Goal: Communication & Community: Answer question/provide support

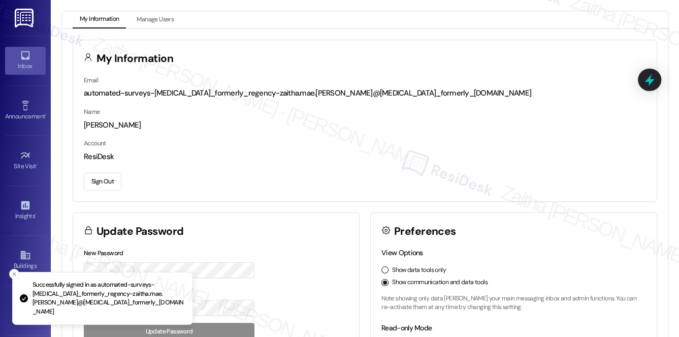
click at [39, 64] on div "Inbox" at bounding box center [25, 66] width 51 height 10
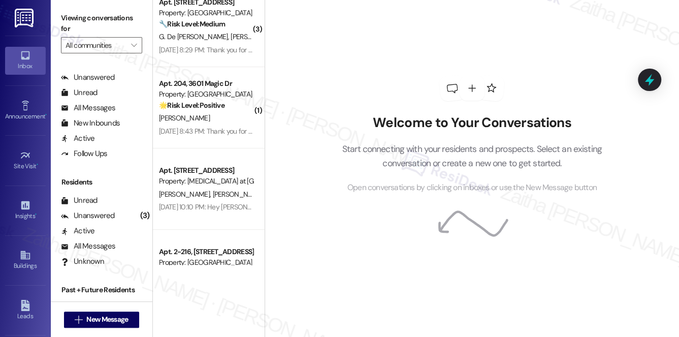
scroll to position [182, 0]
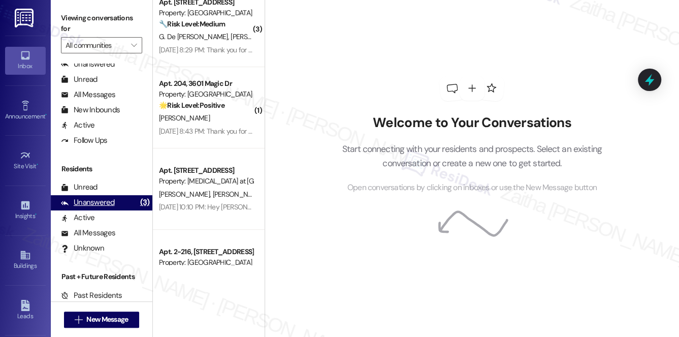
click at [93, 206] on div "Unanswered" at bounding box center [88, 202] width 54 height 11
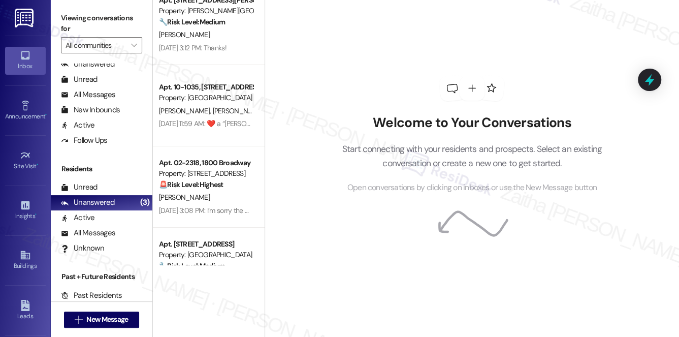
scroll to position [0, 0]
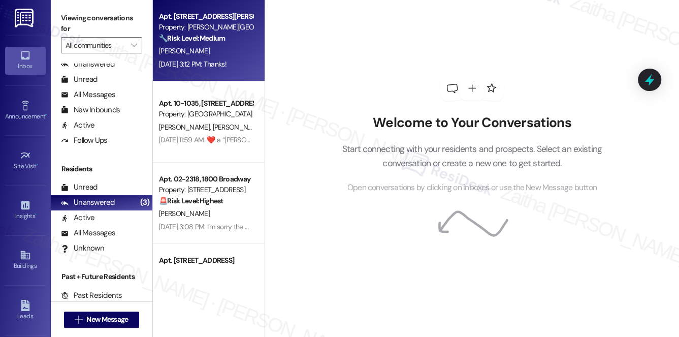
click at [238, 34] on div "🔧 Risk Level: Medium The resident is expressing frustration about the slow pace…" at bounding box center [206, 38] width 94 height 11
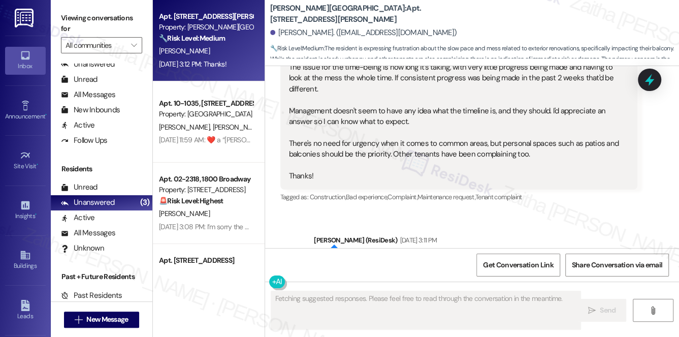
scroll to position [17633, 0]
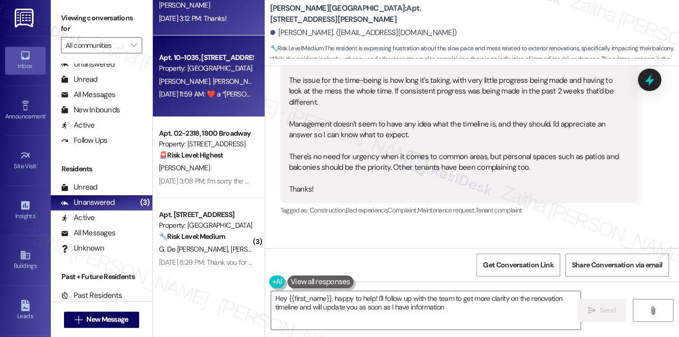
type textarea "Hey {{first_name}}, happy to help! I'll follow up with the team to get more cla…"
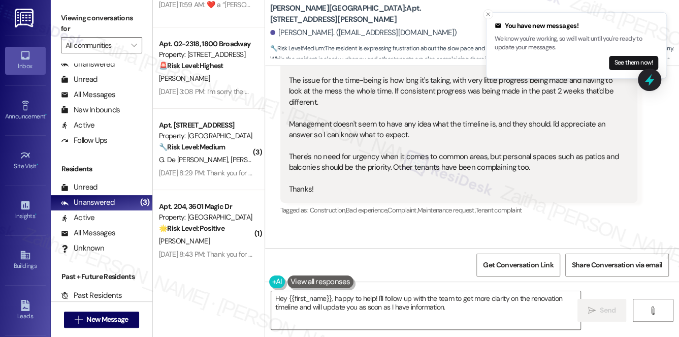
scroll to position [138, 0]
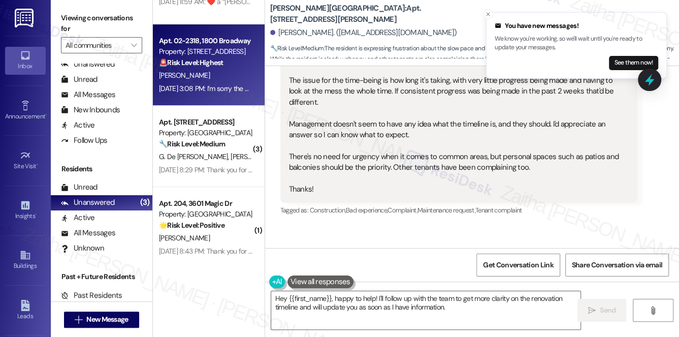
click at [219, 77] on div "[PERSON_NAME]" at bounding box center [206, 75] width 96 height 13
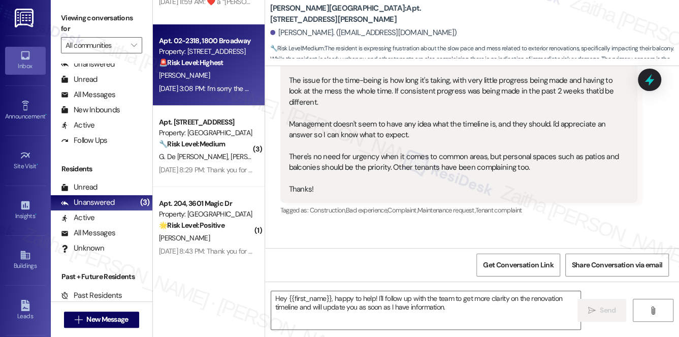
type textarea "Fetching suggested responses. Please feel free to read through the conversation…"
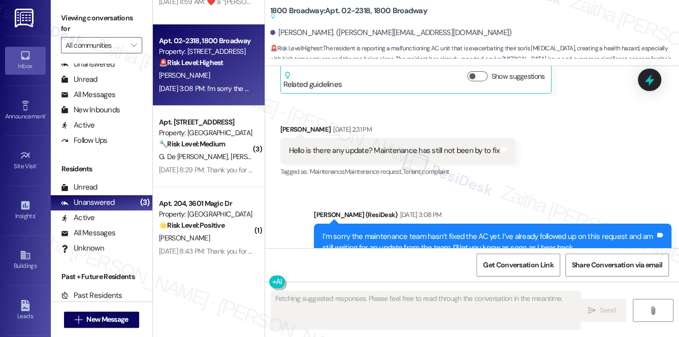
scroll to position [4885, 0]
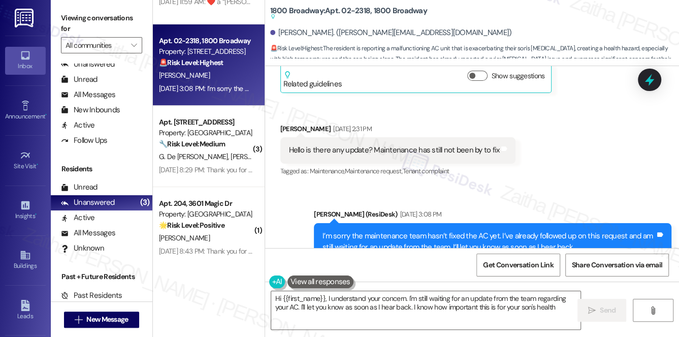
type textarea "Hi {{first_name}}, I understand your concern. I'm still waiting for an update f…"
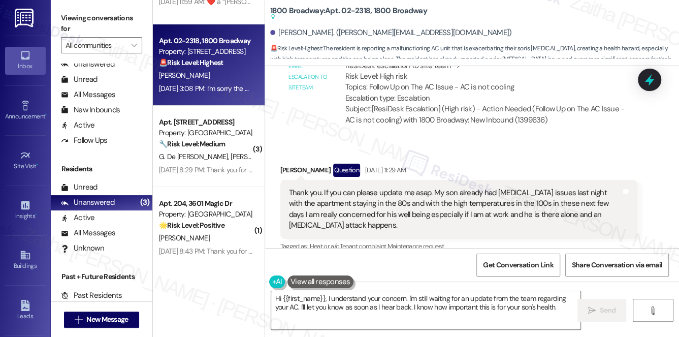
scroll to position [4608, 0]
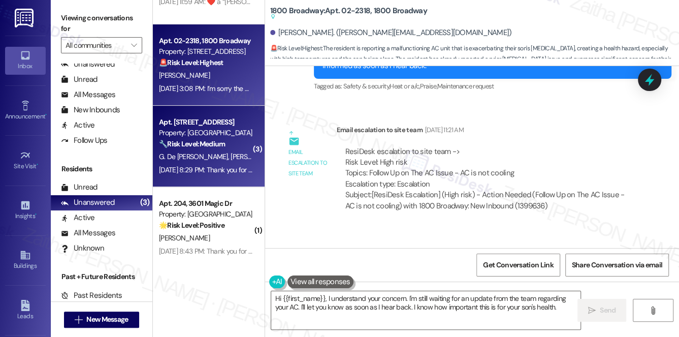
click at [220, 167] on div "[DATE] 8:29 PM: Thank you for your message. Our offices are currently closed, b…" at bounding box center [467, 169] width 616 height 9
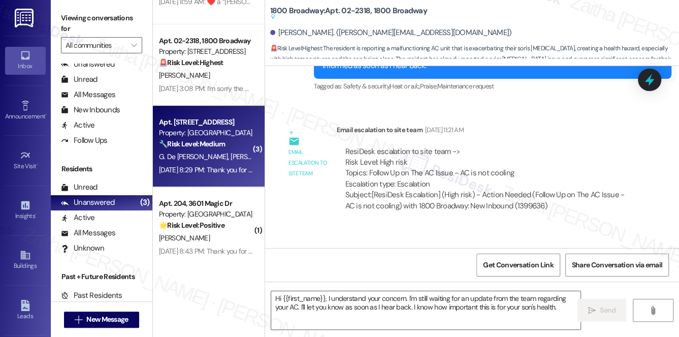
type textarea "Fetching suggested responses. Please feel free to read through the conversation…"
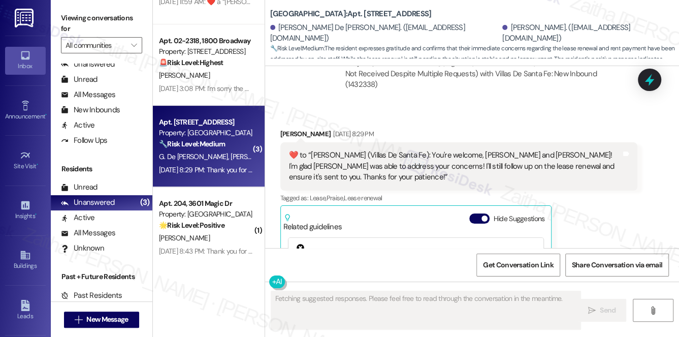
scroll to position [2483, 0]
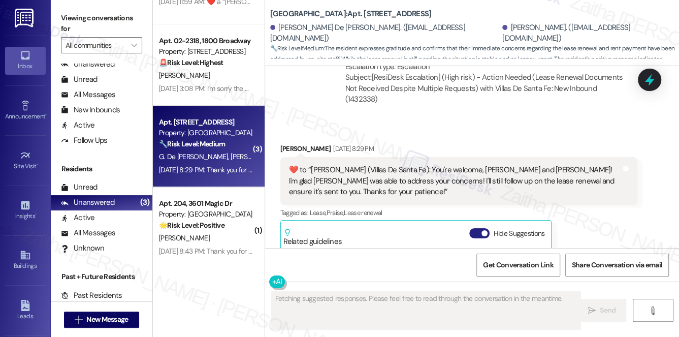
click at [471, 228] on button "Hide Suggestions" at bounding box center [479, 233] width 20 height 10
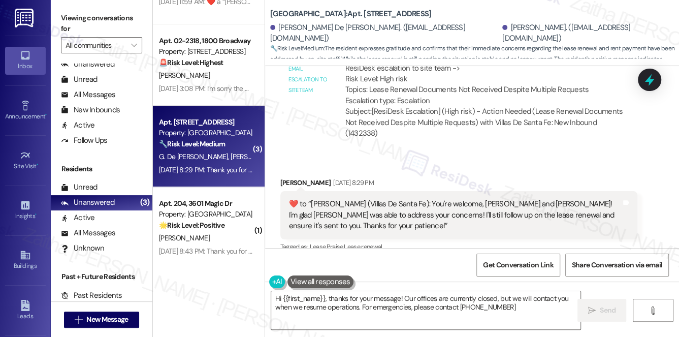
type textarea "Hi {{first_name}}, thanks for your message! Our offices are currently closed, b…"
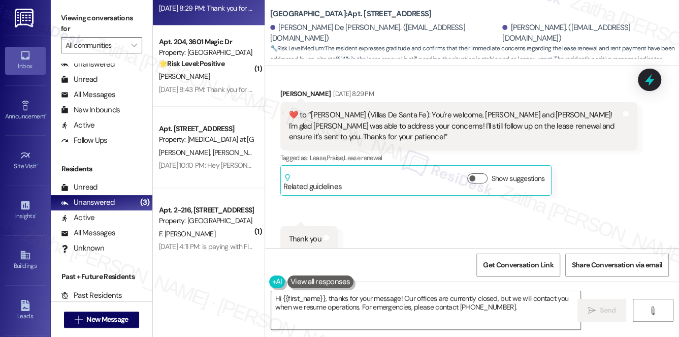
scroll to position [304, 0]
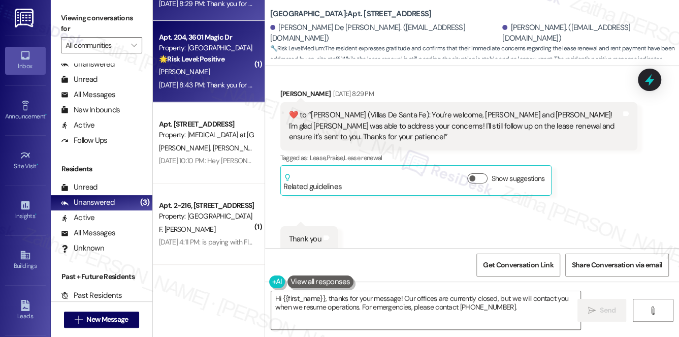
click at [222, 75] on div "[PERSON_NAME]" at bounding box center [206, 72] width 96 height 13
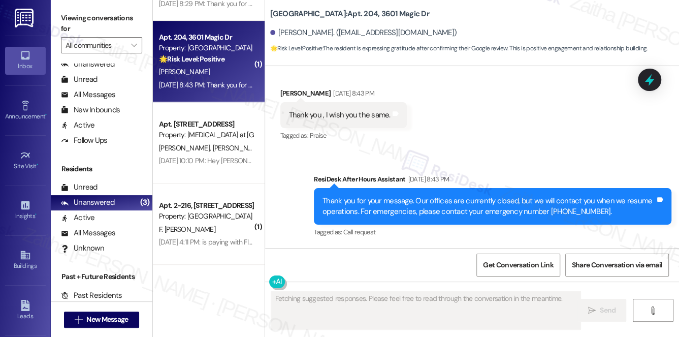
scroll to position [1474, 0]
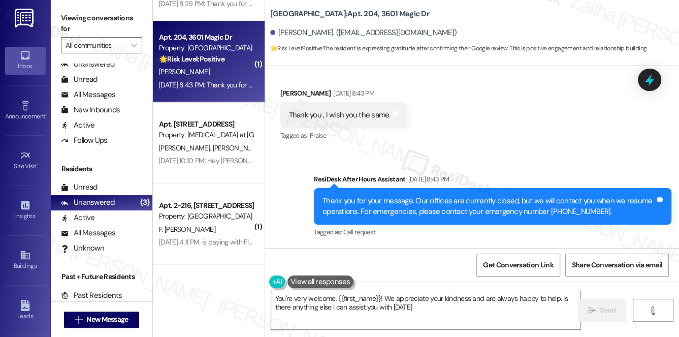
type textarea "You're very welcome, {{first_name}}! We appreciate your kindness and are always…"
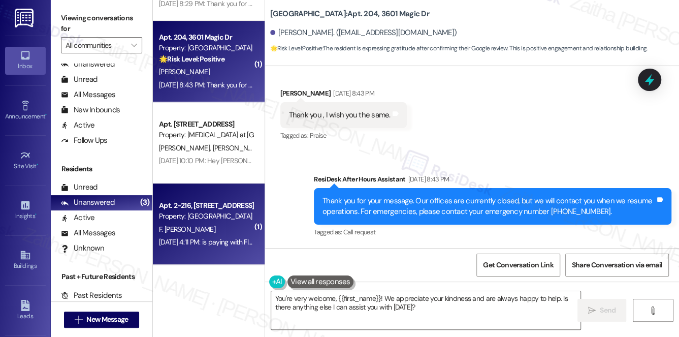
click at [241, 231] on div "F. [PERSON_NAME]" at bounding box center [206, 229] width 96 height 13
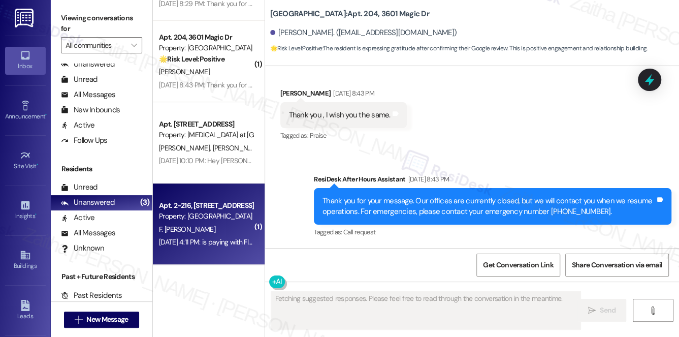
scroll to position [0, 0]
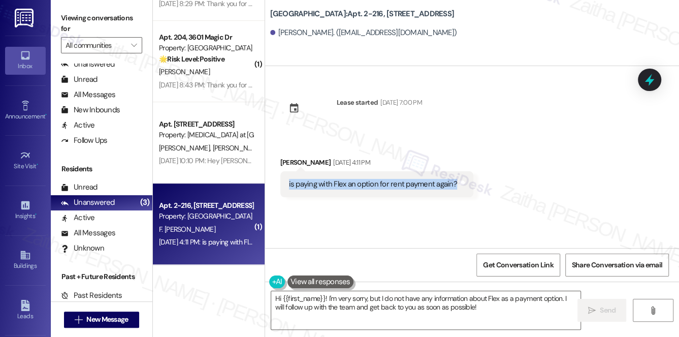
drag, startPoint x: 277, startPoint y: 183, endPoint x: 480, endPoint y: 189, distance: 203.3
click at [480, 189] on div "Received via SMS [PERSON_NAME] [DATE] 4:11 PM is paying with Flex an option for…" at bounding box center [472, 169] width 414 height 71
copy div "is paying with Flex an option for rent payment again? Tags and notes"
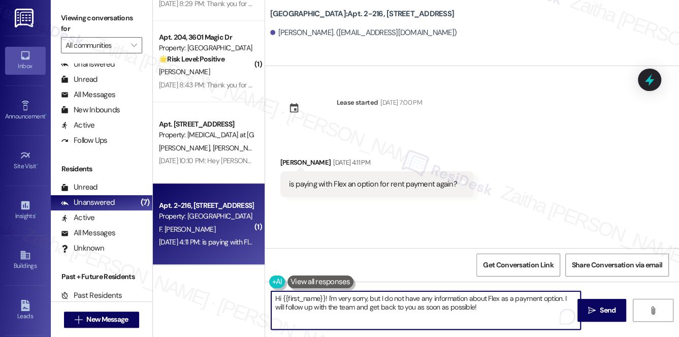
drag, startPoint x: 325, startPoint y: 296, endPoint x: 482, endPoint y: 317, distance: 158.4
click at [482, 317] on textarea "Hi {{first_name}}! I'm very sorry, but I do not have any information about Flex…" at bounding box center [426, 310] width 310 height 38
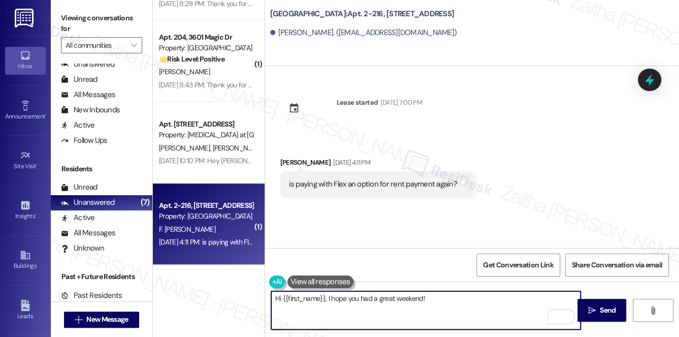
paste textarea "I’ll check with the team regarding Flex as a rent payment option and follow up …"
type textarea "Hi {{first_name}}, I hope you had a great weekend! I’ll check with the team reg…"
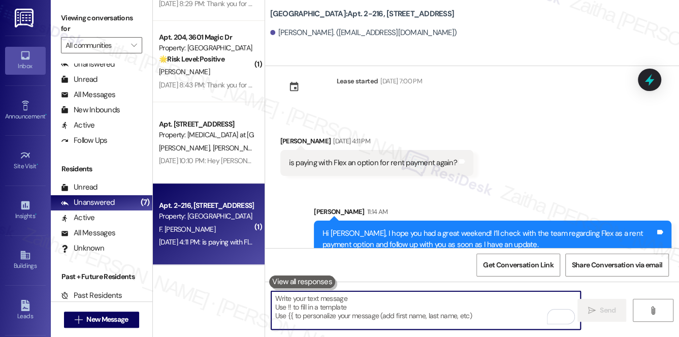
scroll to position [39, 0]
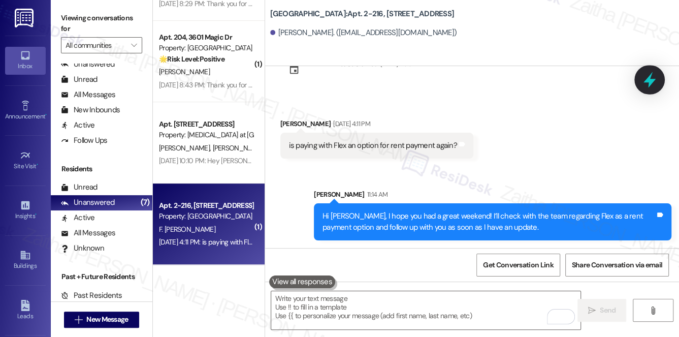
click at [655, 81] on icon at bounding box center [649, 79] width 17 height 17
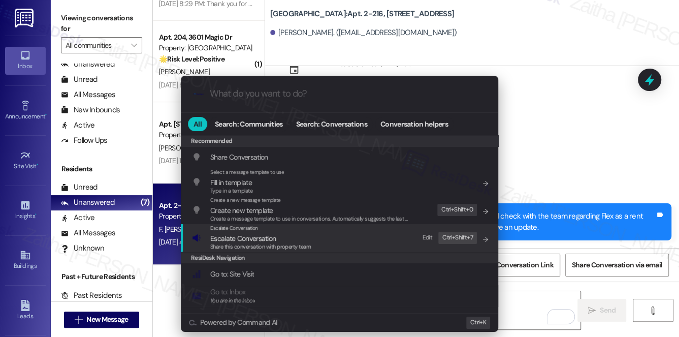
click at [260, 234] on span "Escalate Conversation" at bounding box center [243, 238] width 66 height 9
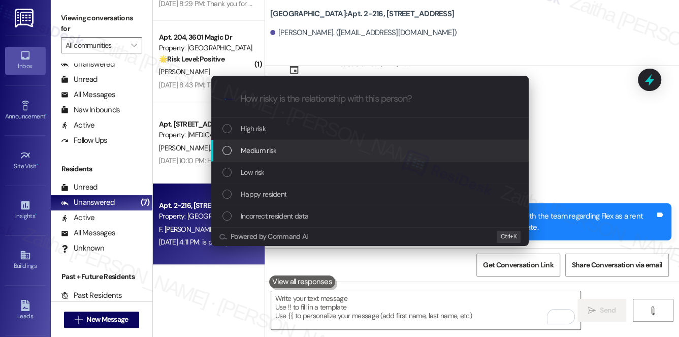
click at [265, 156] on div "Medium risk" at bounding box center [369, 151] width 317 height 22
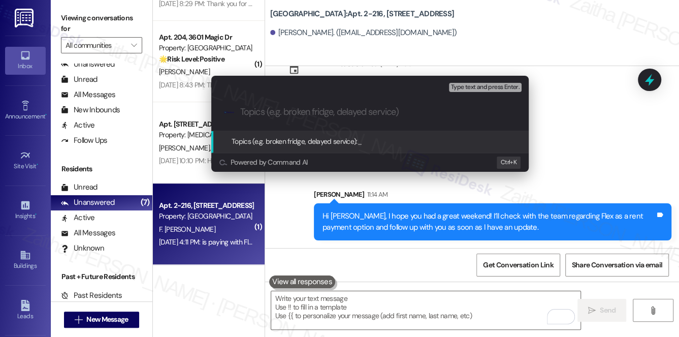
paste input "Question About Using Flex for Rent Payment"
type input "Question About Using Flex for Rent Payment"
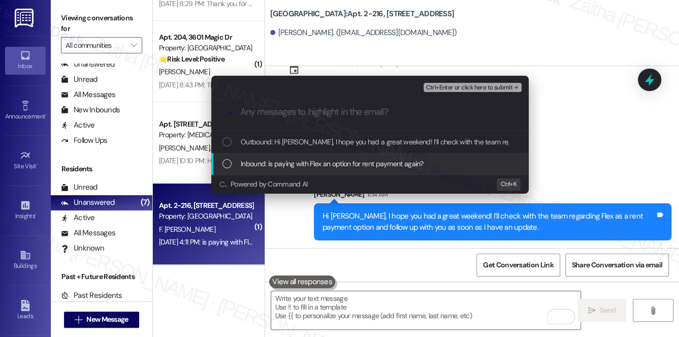
click at [325, 163] on span "Inbound: is paying with Flex an option for rent payment again?" at bounding box center [332, 163] width 183 height 11
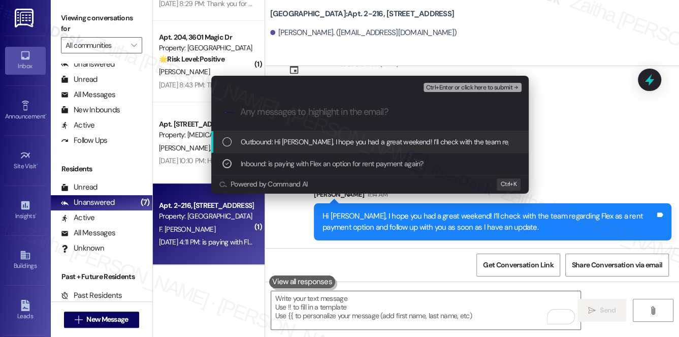
click at [486, 89] on span "Ctrl+Enter or click here to submit" at bounding box center [469, 87] width 87 height 7
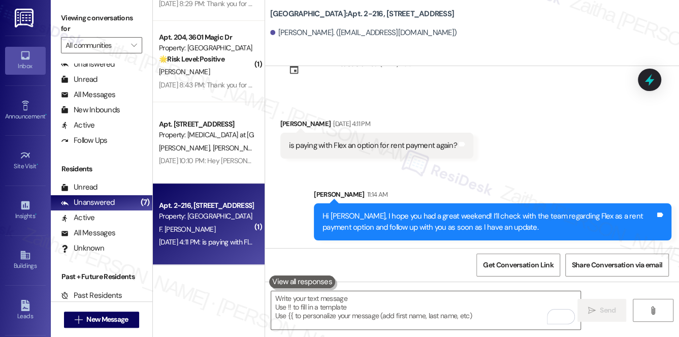
scroll to position [0, 0]
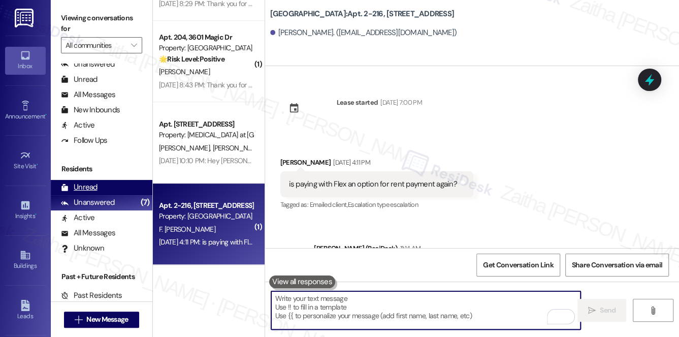
click at [108, 186] on div "Unread (0)" at bounding box center [102, 187] width 102 height 15
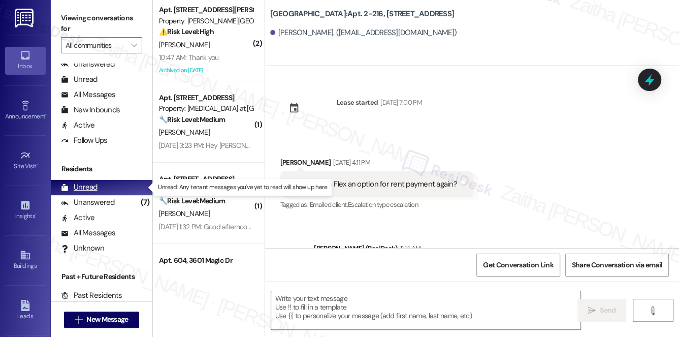
type textarea "Fetching suggested responses. Please feel free to read through the conversation…"
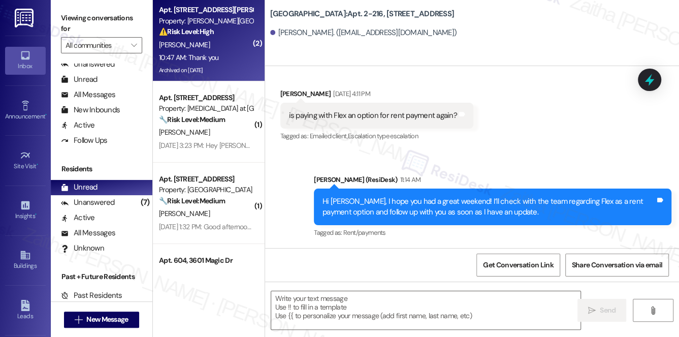
click at [210, 26] on div "⚠️ Risk Level: High The resident reports a lack of follow-through from the offi…" at bounding box center [206, 31] width 94 height 11
type textarea "Fetching suggested responses. Please feel free to read through the conversation…"
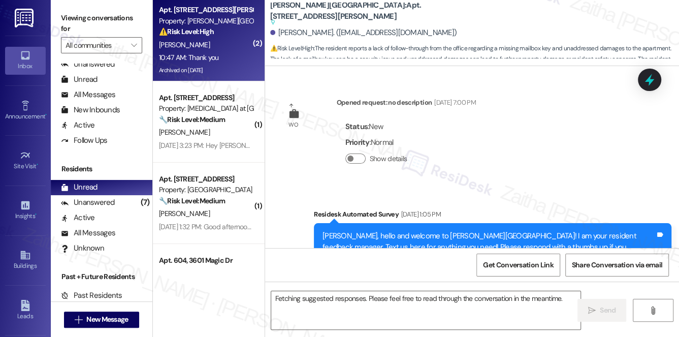
scroll to position [10381, 0]
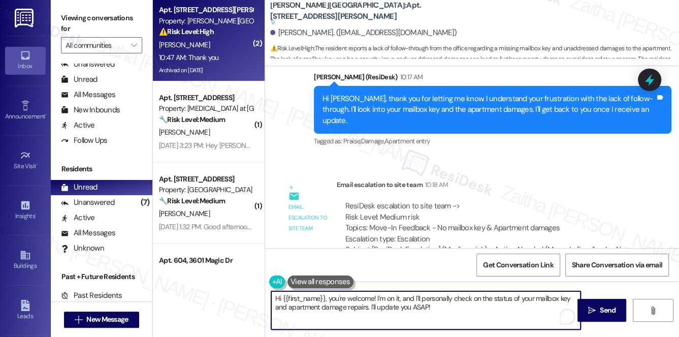
drag, startPoint x: 325, startPoint y: 298, endPoint x: 262, endPoint y: 296, distance: 63.5
click at [262, 296] on div "( 2 ) Apt. 416, [STREET_ADDRESS][PERSON_NAME] Property: [PERSON_NAME][GEOGRAPHI…" at bounding box center [416, 168] width 526 height 337
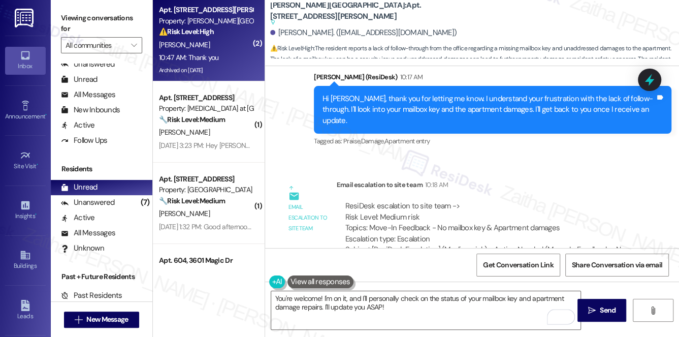
click at [290, 315] on div "[PERSON_NAME] 10:47 AM" at bounding box center [319, 322] width 78 height 14
copy div "[PERSON_NAME]"
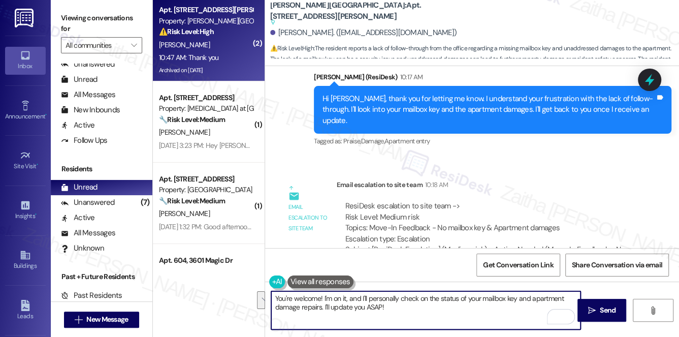
drag, startPoint x: 320, startPoint y: 296, endPoint x: 423, endPoint y: 310, distance: 103.6
click at [425, 318] on textarea "You're welcome! I'm on it, and I'll personally check on the status of your mail…" at bounding box center [426, 310] width 310 height 38
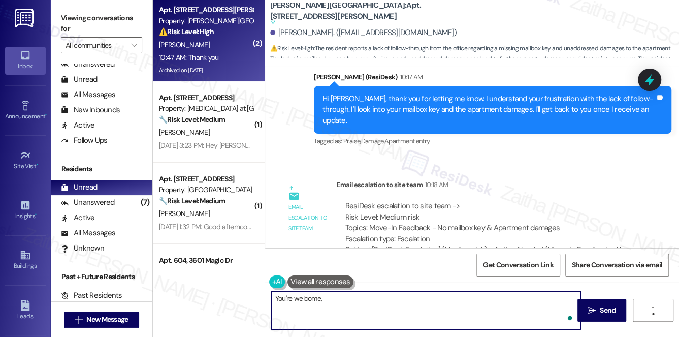
paste textarea "[PERSON_NAME]"
type textarea "You're welcome, [PERSON_NAME]!"
click at [598, 310] on span "Send" at bounding box center [608, 310] width 20 height 11
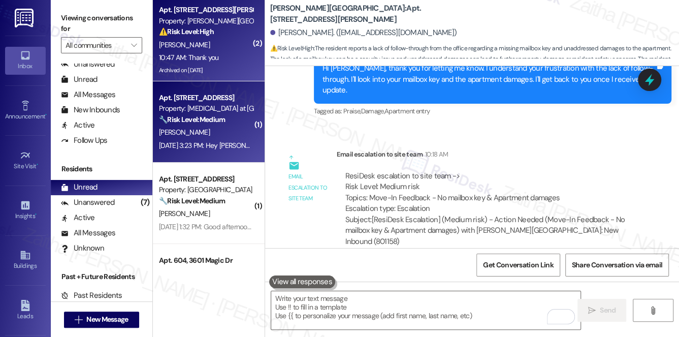
scroll to position [10350, 0]
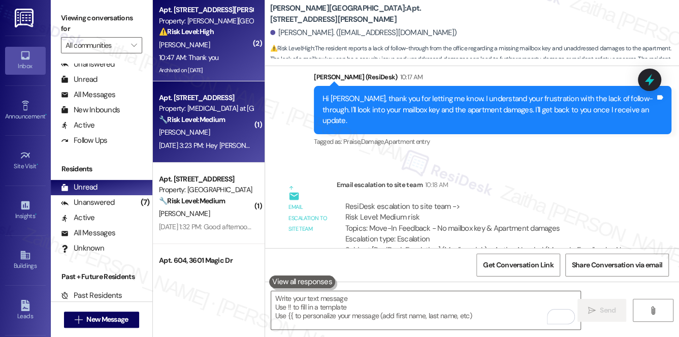
click at [229, 133] on div "[PERSON_NAME]" at bounding box center [206, 132] width 96 height 13
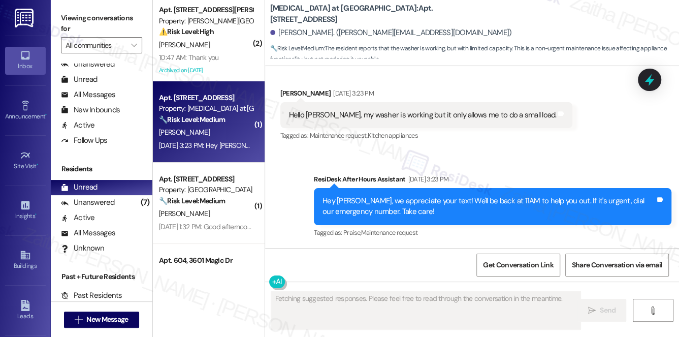
scroll to position [1240, 0]
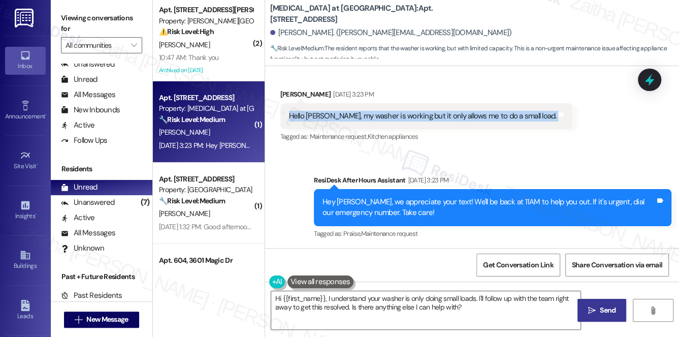
drag, startPoint x: 283, startPoint y: 115, endPoint x: 571, endPoint y: 120, distance: 288.5
click at [571, 120] on div "Received via SMS [PERSON_NAME] [DATE] 3:23 PM Hello [PERSON_NAME], my washer is…" at bounding box center [472, 109] width 414 height 86
copy div "Hello [PERSON_NAME], my washer is working but it only allows me to do a small l…"
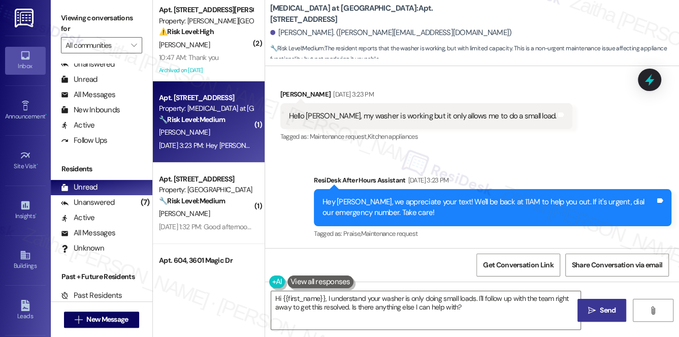
click at [547, 152] on div "Sent via SMS ResiDesk After Hours Assistant [DATE] 3:23 PM Hey [PERSON_NAME], w…" at bounding box center [472, 200] width 414 height 97
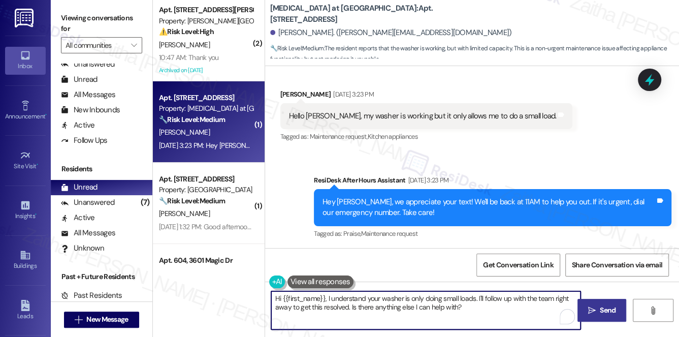
drag, startPoint x: 329, startPoint y: 298, endPoint x: 485, endPoint y: 312, distance: 156.1
click at [484, 312] on textarea "Hi {{first_name}}, I understand your washer is only doing small loads. I'll fol…" at bounding box center [426, 310] width 310 height 38
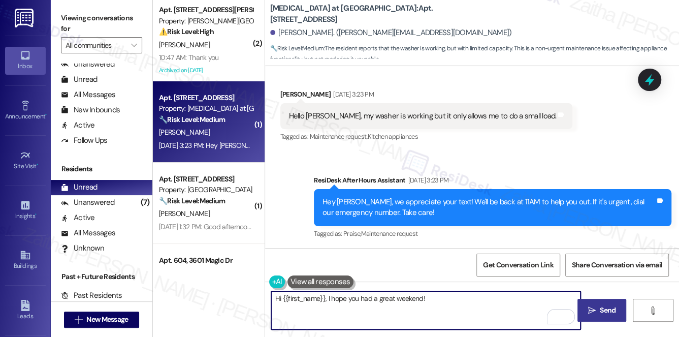
paste textarea "I understand your washer isn’t working properly. Have you already submitted a w…"
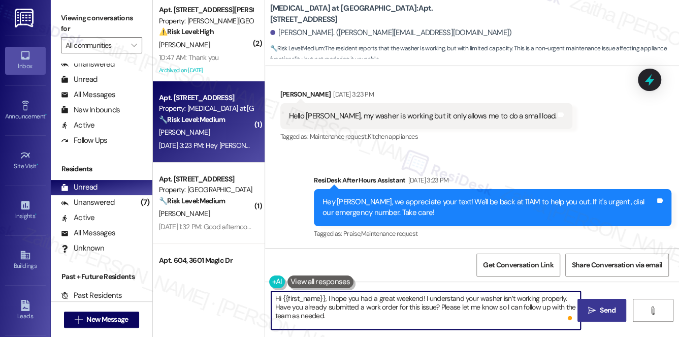
type textarea "Hi {{first_name}}, I hope you had a great weekend! I understand your washer isn…"
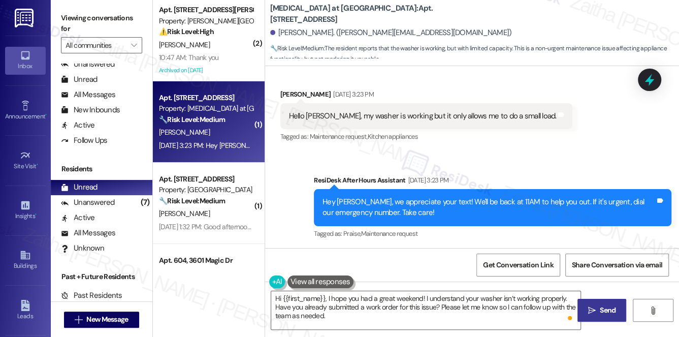
click at [601, 301] on button " Send" at bounding box center [601, 310] width 49 height 23
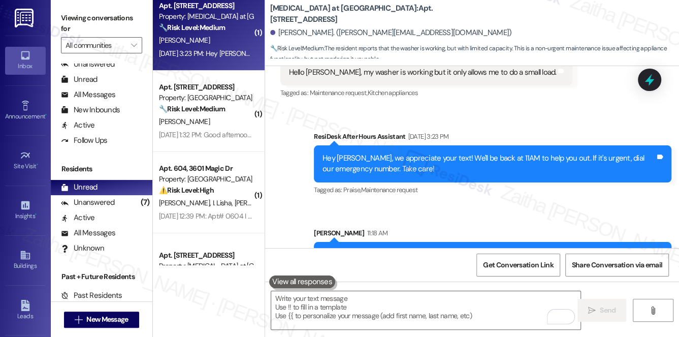
scroll to position [1333, 0]
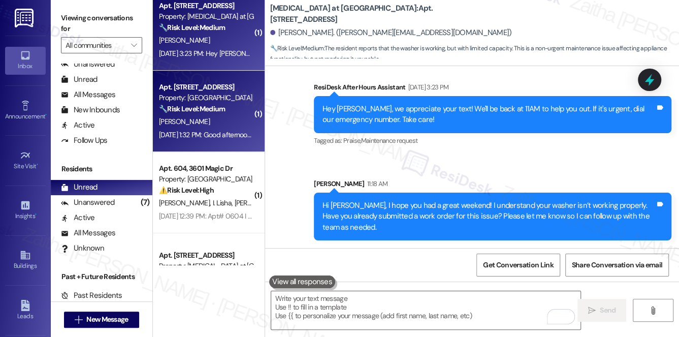
click at [210, 125] on div "[PERSON_NAME]" at bounding box center [206, 121] width 96 height 13
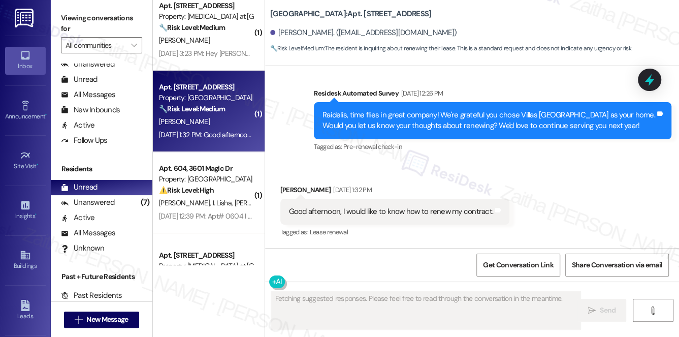
scroll to position [187, 0]
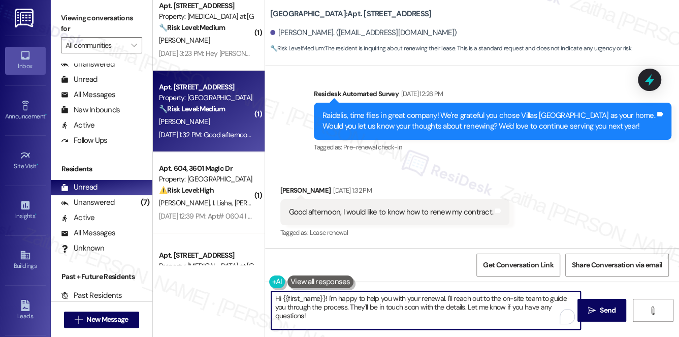
click at [326, 298] on textarea "Hi {{first_name}}! I'm happy to help you with your renewal. I'll reach out to t…" at bounding box center [426, 310] width 310 height 38
click at [303, 306] on textarea "Hi {{first_name}}, thank you for reaching out! I'm happy to help you with your …" at bounding box center [426, 310] width 310 height 38
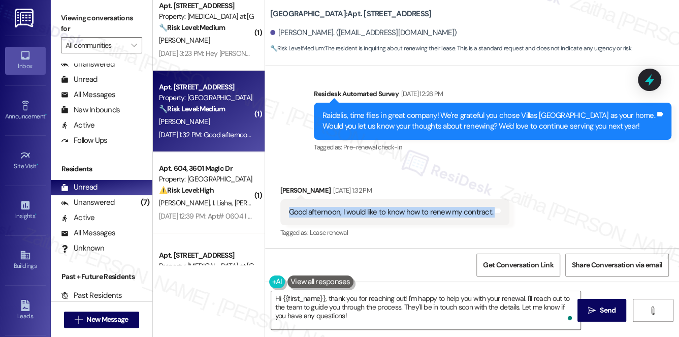
drag, startPoint x: 280, startPoint y: 212, endPoint x: 522, endPoint y: 210, distance: 241.8
click at [522, 210] on div "Received via SMS [PERSON_NAME] [DATE] 1:32 PM Good afternoon, I would like to k…" at bounding box center [472, 205] width 414 height 86
copy div "Good afternoon, I would like to know how to renew my contract. Tags and notes"
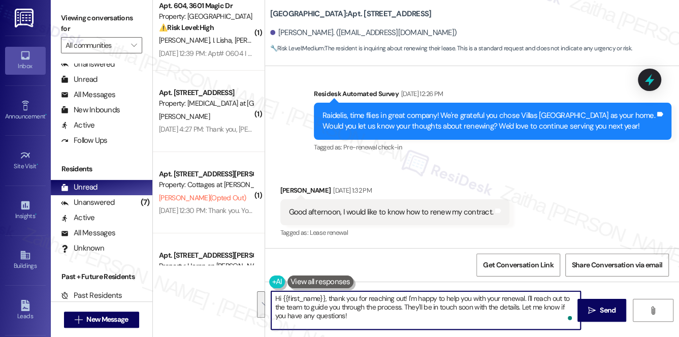
drag, startPoint x: 407, startPoint y: 296, endPoint x: 421, endPoint y: 318, distance: 26.7
click at [421, 318] on textarea "Hi {{first_name}}, thank you for reaching out! I'm happy to help you with your …" at bounding box center [426, 310] width 310 height 38
click at [443, 304] on textarea "Hi {{first_name}}, thank you for reaching out! I'm happy to help you with your …" at bounding box center [426, 310] width 310 height 38
drag, startPoint x: 526, startPoint y: 297, endPoint x: 530, endPoint y: 323, distance: 26.2
click at [530, 324] on textarea "Hi {{first_name}}, thank you for reaching out! I'm happy to help you with your …" at bounding box center [426, 310] width 310 height 38
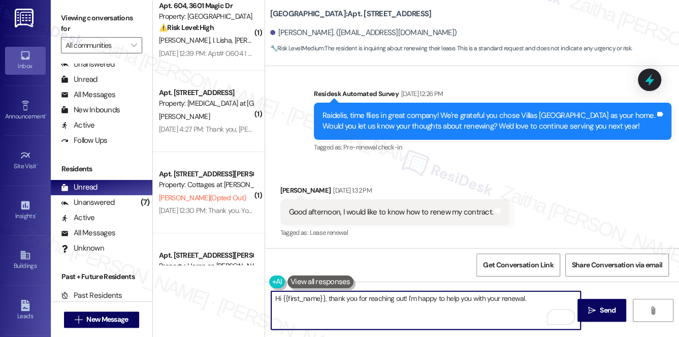
paste textarea "I’ll check with the team regarding the contract renewal process and follow up w…"
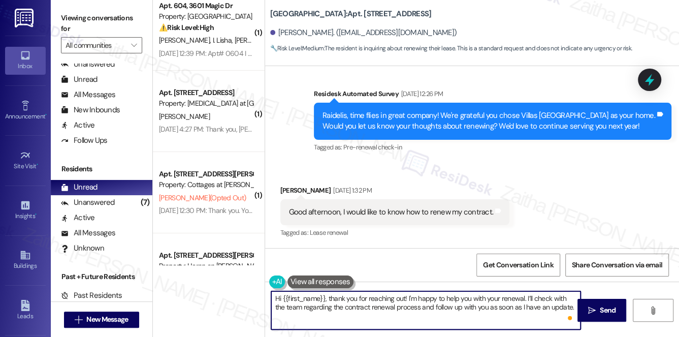
type textarea "Hi {{first_name}}, thank you for reaching out! I'm happy to help you with your …"
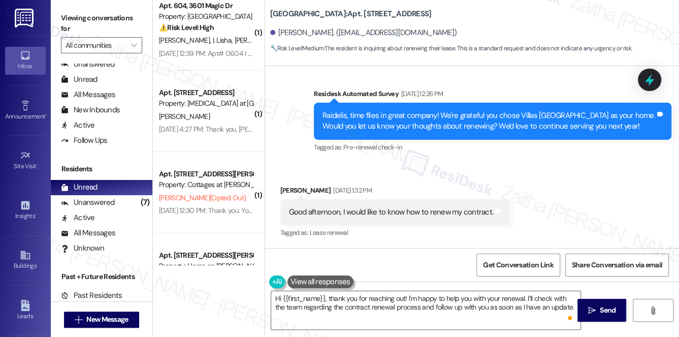
click at [599, 306] on span "Send" at bounding box center [608, 310] width 20 height 11
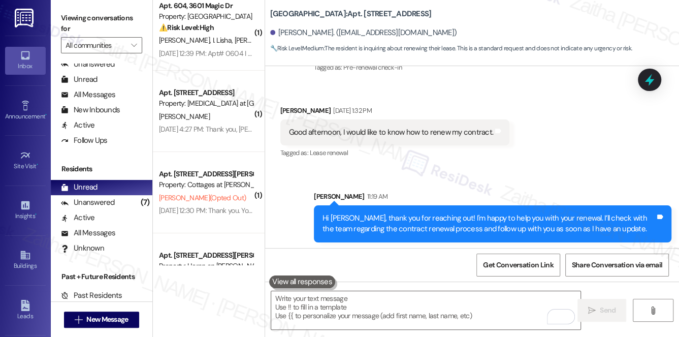
scroll to position [269, 0]
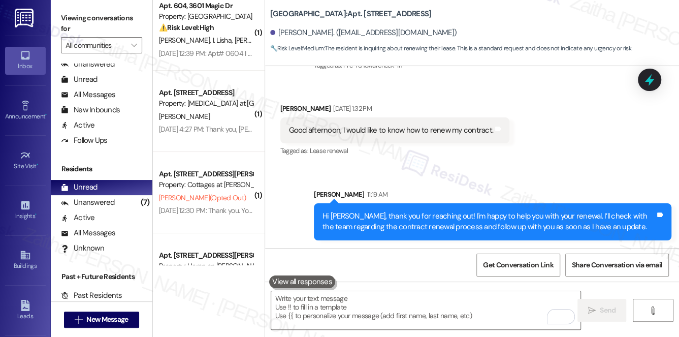
click at [653, 80] on icon at bounding box center [649, 80] width 9 height 12
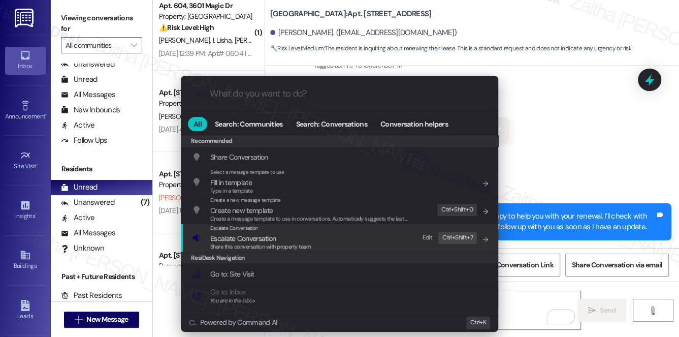
click at [232, 236] on span "Escalate Conversation" at bounding box center [243, 238] width 66 height 9
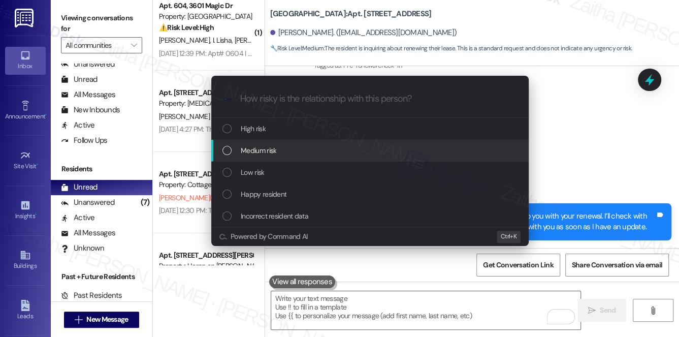
click at [258, 152] on span "Medium risk" at bounding box center [259, 150] width 36 height 11
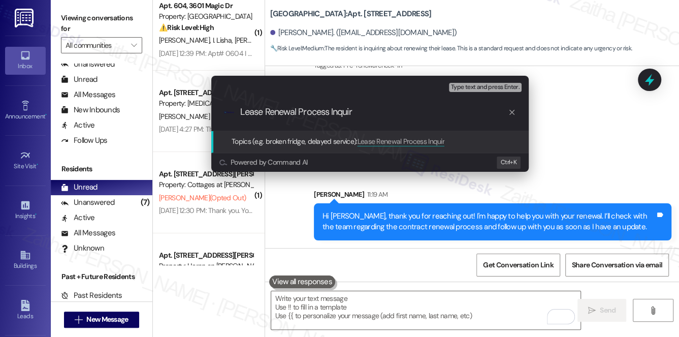
type input "Lease Renewal Process Inquiry"
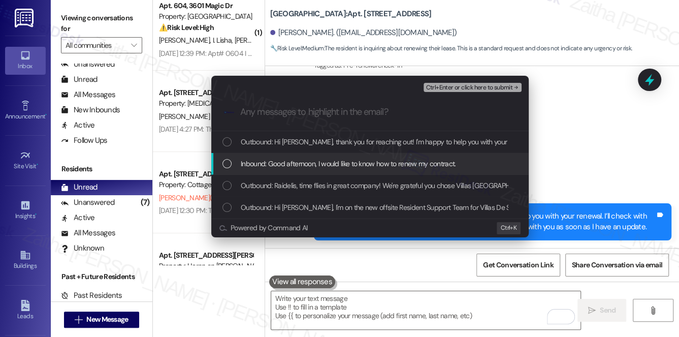
click at [272, 167] on span "Inbound: Good afternoon, I would like to know how to renew my contract." at bounding box center [348, 163] width 215 height 11
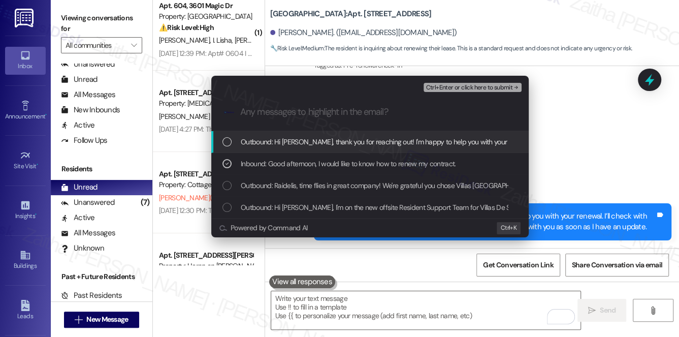
click at [493, 85] on span "Ctrl+Enter or click here to submit" at bounding box center [469, 87] width 87 height 7
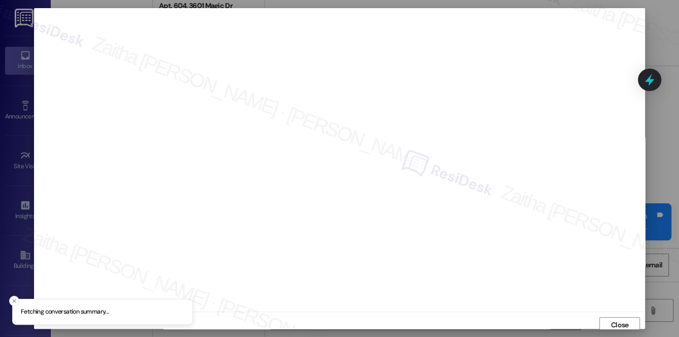
scroll to position [4, 0]
click at [604, 318] on button "Close" at bounding box center [619, 321] width 41 height 16
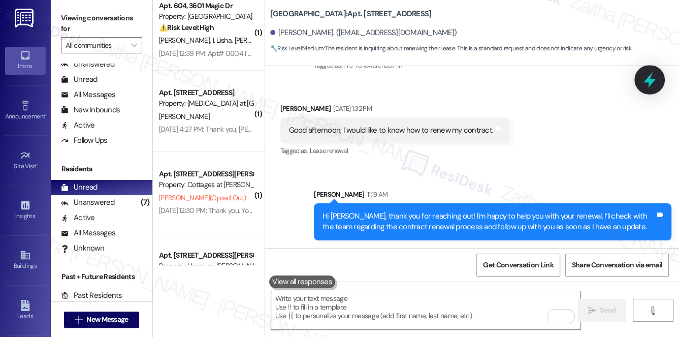
click at [649, 86] on icon at bounding box center [649, 79] width 17 height 17
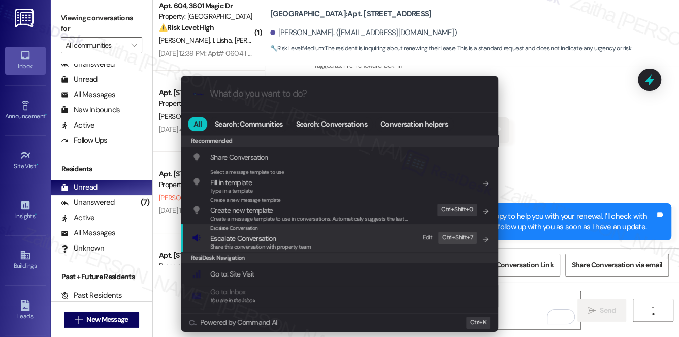
click at [261, 240] on span "Escalate Conversation" at bounding box center [243, 238] width 66 height 9
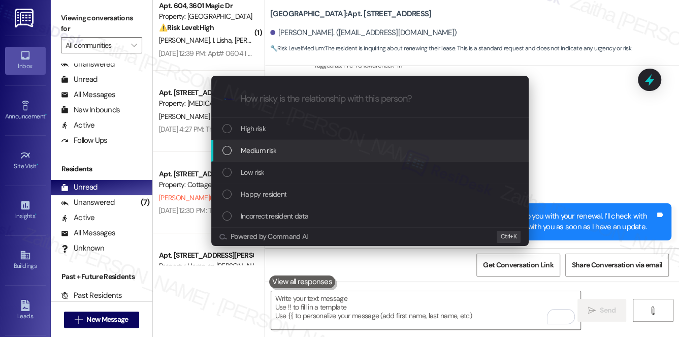
click at [266, 156] on div "Medium risk" at bounding box center [369, 151] width 317 height 22
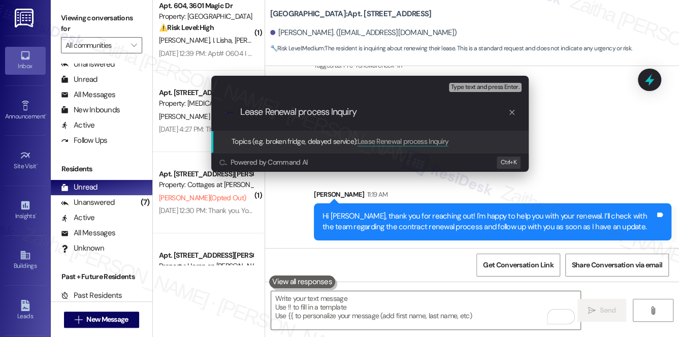
click at [303, 110] on input "Lease Renewal process Inquiry" at bounding box center [374, 112] width 268 height 11
type input "Lease Renewal Process Inquiry"
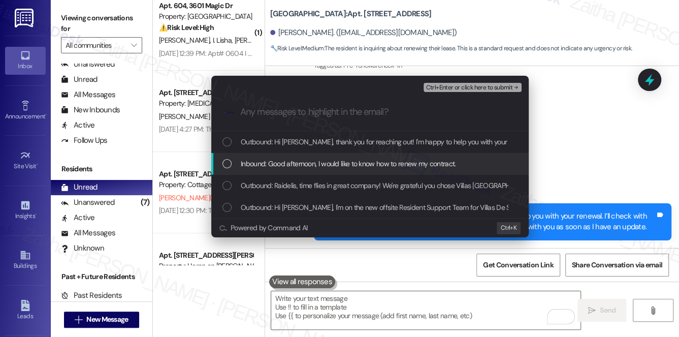
click at [304, 163] on span "Inbound: Good afternoon, I would like to know how to renew my contract." at bounding box center [348, 163] width 215 height 11
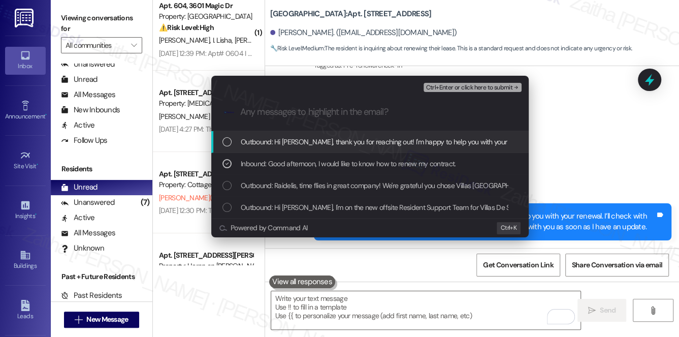
click at [459, 87] on span "Ctrl+Enter or click here to submit" at bounding box center [469, 87] width 87 height 7
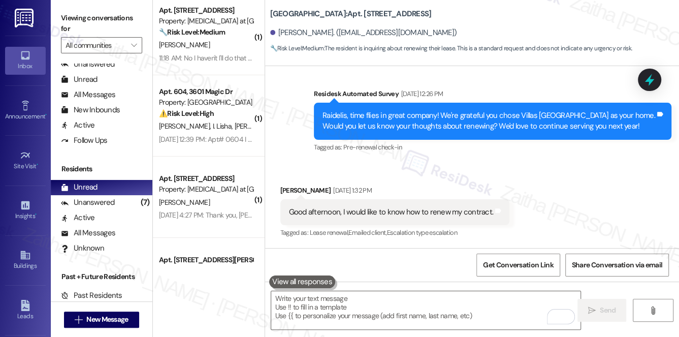
scroll to position [0, 0]
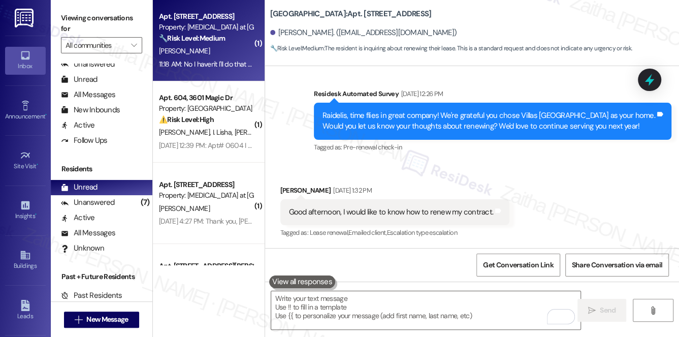
click at [234, 60] on div "11:18 AM: No I haven't I'll do that right now. 11:18 AM: No I haven't I'll do t…" at bounding box center [217, 63] width 117 height 9
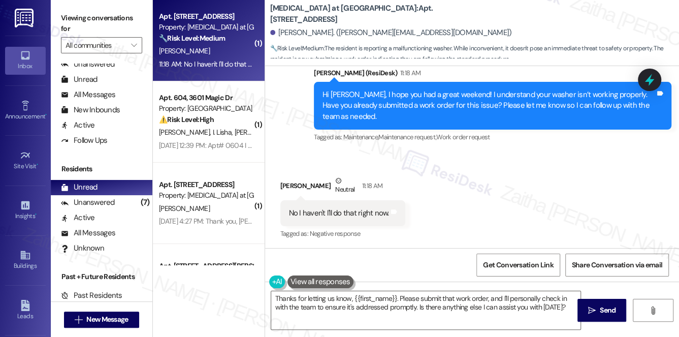
scroll to position [1444, 0]
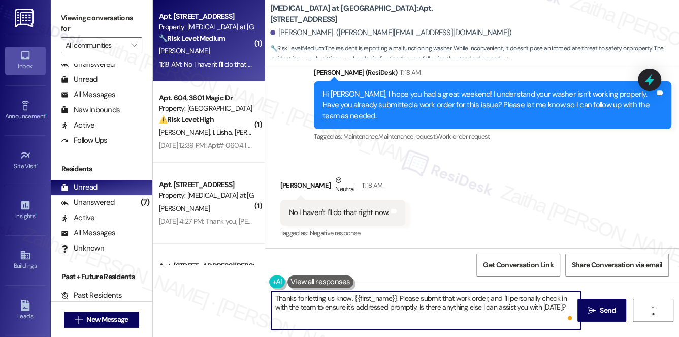
drag, startPoint x: 506, startPoint y: 298, endPoint x: 538, endPoint y: 303, distance: 31.8
click at [538, 303] on textarea "Thanks for letting us know, {{first_name}}. Please submit that work order, and …" at bounding box center [426, 310] width 310 height 38
drag, startPoint x: 301, startPoint y: 307, endPoint x: 373, endPoint y: 308, distance: 72.6
click at [389, 307] on textarea "Thanks for letting us know, {{first_name}}. Please submit that work order, and …" at bounding box center [426, 310] width 310 height 38
click at [358, 308] on textarea "Thanks for letting us know, {{first_name}}. Please submit that work order, and …" at bounding box center [426, 310] width 310 height 38
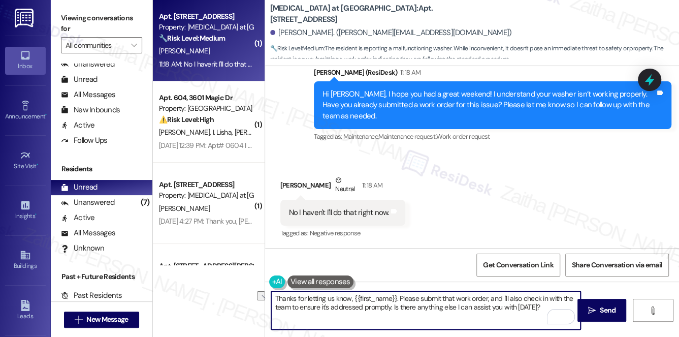
drag, startPoint x: 321, startPoint y: 306, endPoint x: 390, endPoint y: 303, distance: 69.1
click at [390, 303] on textarea "Thanks for letting us know, {{first_name}}. Please submit that work order, and …" at bounding box center [426, 310] width 310 height 38
click at [332, 297] on textarea "Thanks for letting us know, {{first_name}}. Please submit that work order, and …" at bounding box center [426, 310] width 310 height 38
click at [328, 298] on textarea "Thanks for letting us know, {{first_name}}. Please submit that work order, and …" at bounding box center [426, 310] width 310 height 38
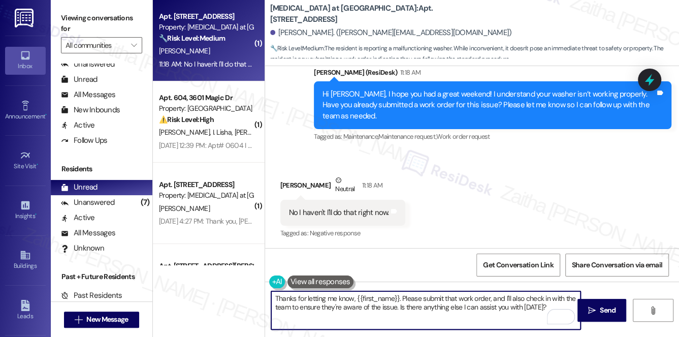
type textarea "Thanks for letting me know, {{first_name}}. Please submit that work order, and …"
click at [601, 312] on span "Send" at bounding box center [608, 310] width 16 height 11
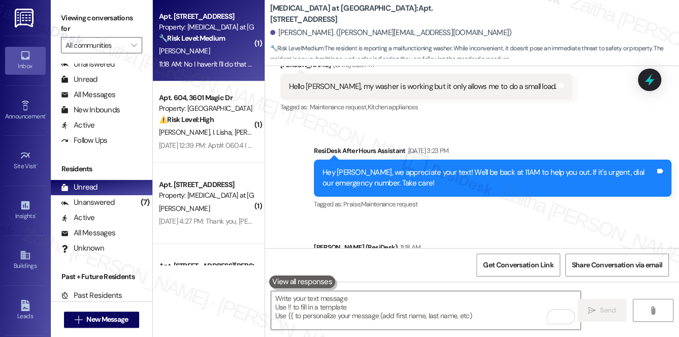
scroll to position [1203, 0]
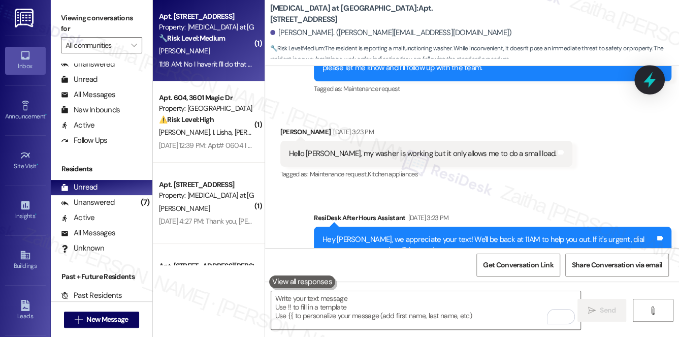
click at [657, 78] on icon at bounding box center [649, 79] width 17 height 17
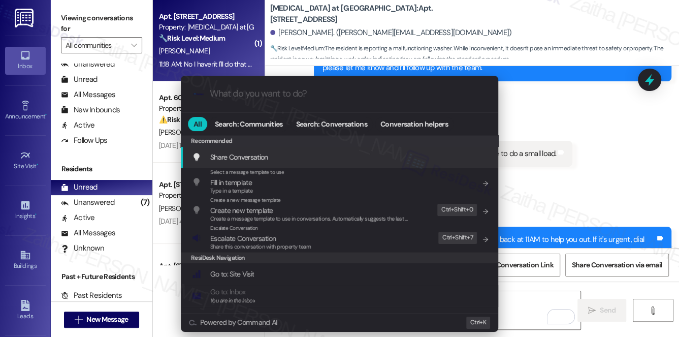
click at [577, 141] on div ".cls-1{fill:#0a055f;}.cls-2{fill:#0cc4c4;} resideskLogoBlueOrange All Search: C…" at bounding box center [339, 168] width 679 height 337
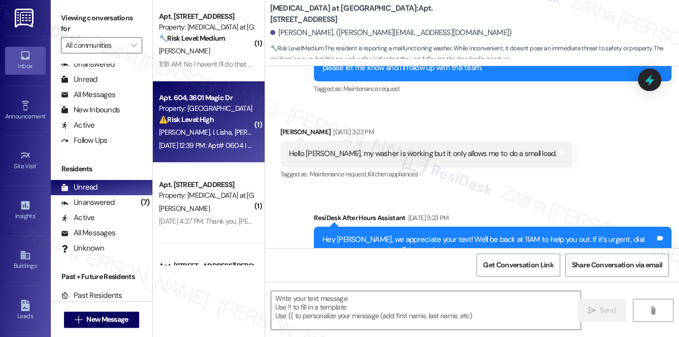
type textarea "Fetching suggested responses. Please feel free to read through the conversation…"
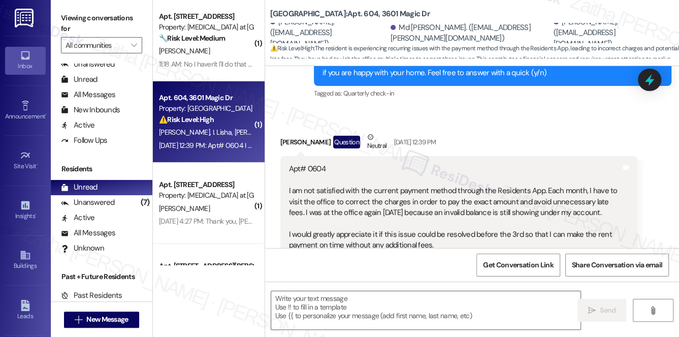
type textarea "Fetching suggested responses. Please feel free to read through the conversation…"
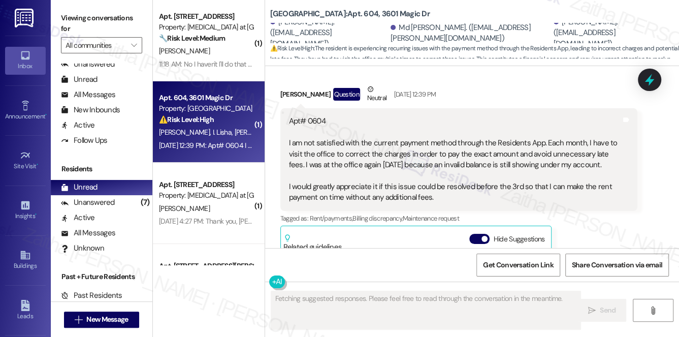
scroll to position [438, 0]
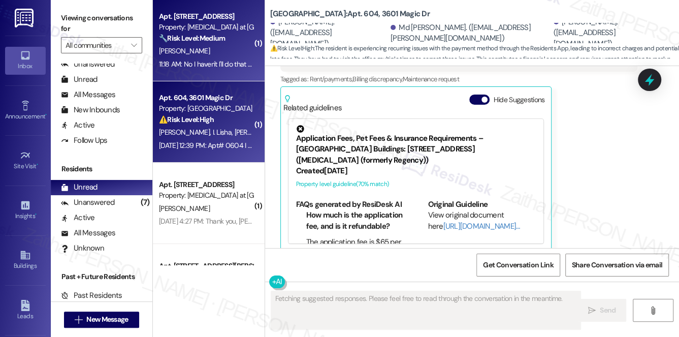
click at [229, 54] on div "[PERSON_NAME]" at bounding box center [206, 51] width 96 height 13
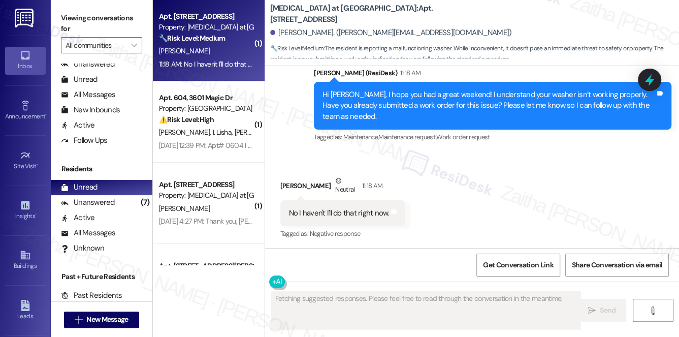
scroll to position [1541, 0]
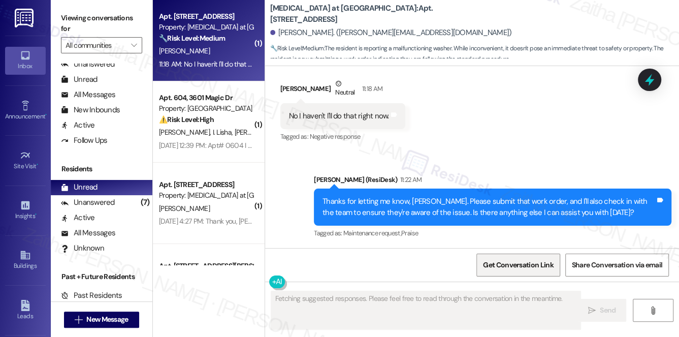
click at [492, 266] on span "Get Conversation Link" at bounding box center [518, 265] width 70 height 11
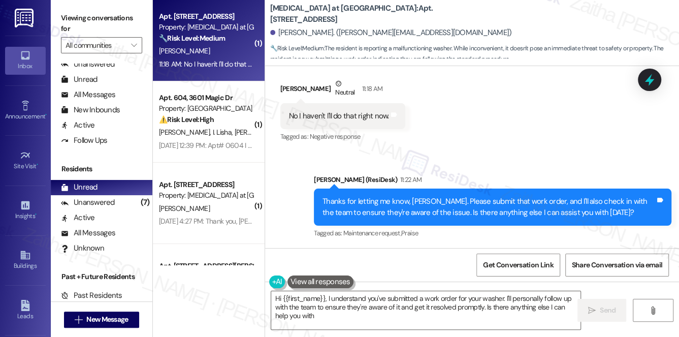
type textarea "Hi {{first_name}}, I understand you've submitted a work order for your washer. …"
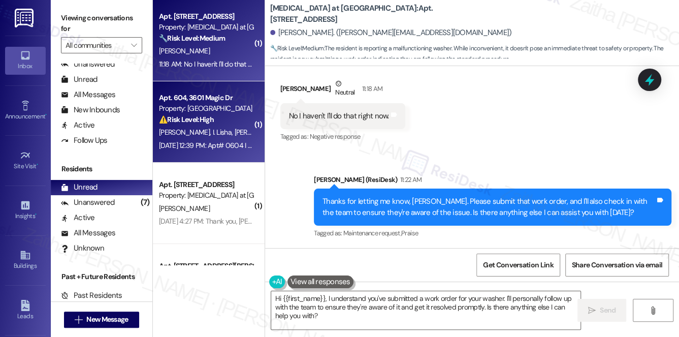
click at [233, 119] on div "⚠️ Risk Level: High The resident is experiencing recurring issues with the paym…" at bounding box center [206, 119] width 94 height 11
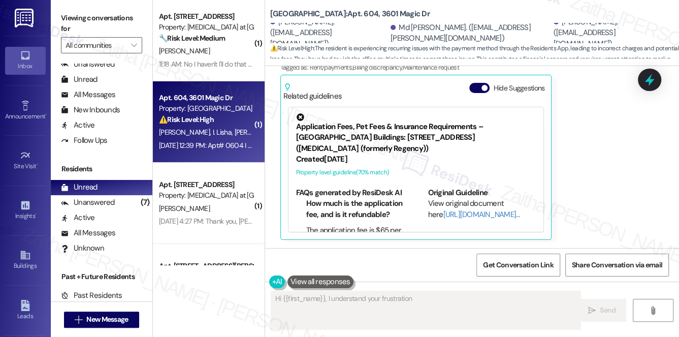
scroll to position [439, 0]
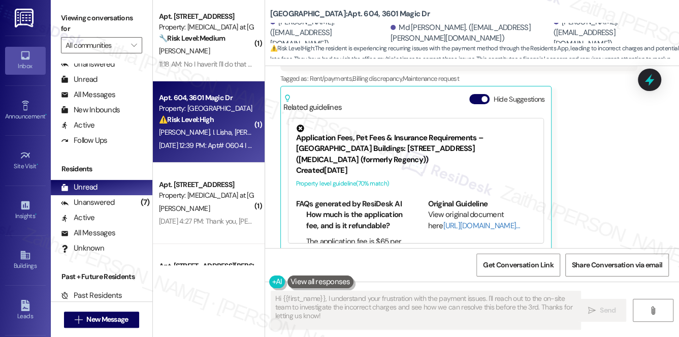
click at [477, 94] on button "Hide Suggestions" at bounding box center [479, 99] width 20 height 10
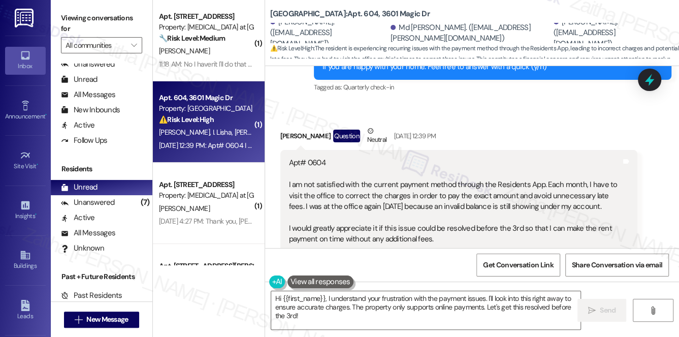
scroll to position [304, 0]
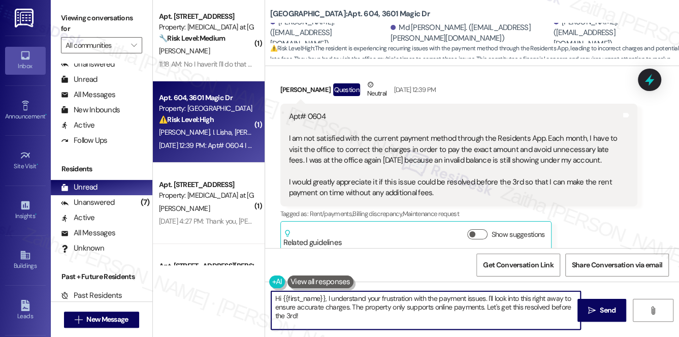
click at [325, 296] on textarea "Hi {{first_name}}, I understand your frustration with the payment issues. I'll …" at bounding box center [426, 310] width 310 height 38
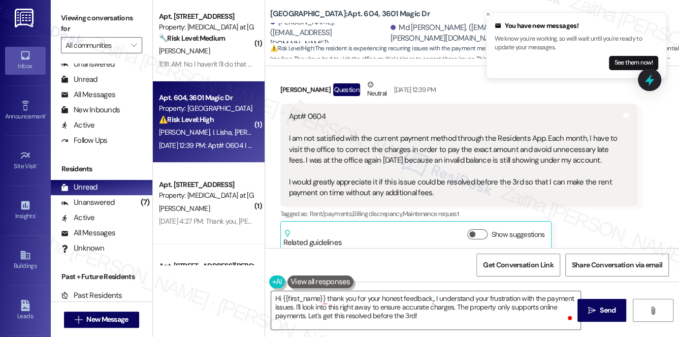
click at [291, 79] on div "Arafat Alam Question Neutral [DATE] 12:39 PM" at bounding box center [459, 91] width 358 height 25
copy div "[PERSON_NAME]"
click at [307, 301] on textarea "Hi {{first_name}} thank you for your honest feedback,, I understand your frustr…" at bounding box center [426, 310] width 310 height 38
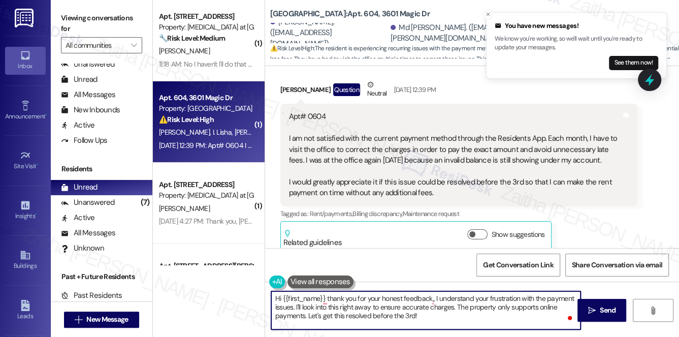
click at [307, 301] on textarea "Hi {{first_name}} thank you for your honest feedback,, I understand your frustr…" at bounding box center [426, 310] width 310 height 38
paste textarea "[PERSON_NAME]"
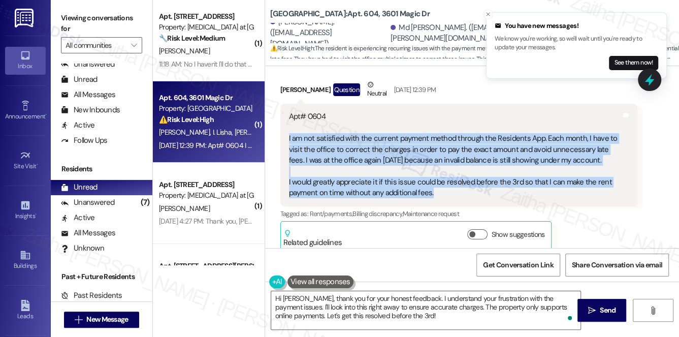
drag, startPoint x: 287, startPoint y: 125, endPoint x: 453, endPoint y: 180, distance: 174.3
click at [453, 180] on div "Apt# 0604 I am not satisfied with the current payment method through the Reside…" at bounding box center [455, 154] width 335 height 87
copy div "I am not satisfied with the current payment method through the Residents App. E…"
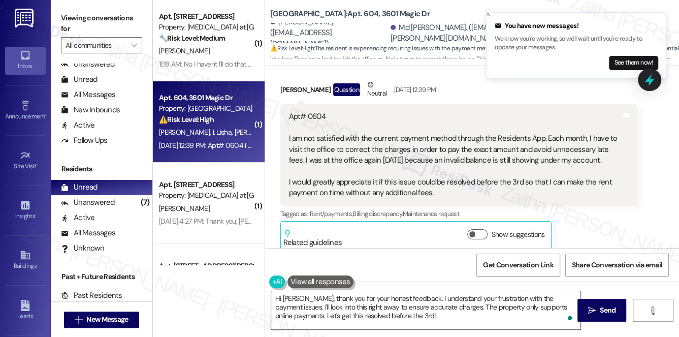
click at [373, 303] on textarea "Hi [PERSON_NAME], thank you for your honest feedback. I understand your frustra…" at bounding box center [426, 310] width 310 height 38
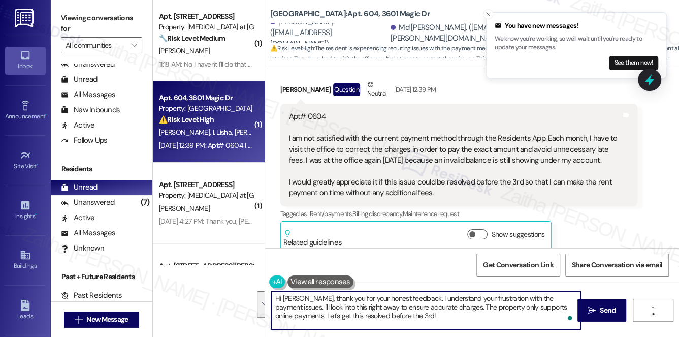
drag, startPoint x: 409, startPoint y: 298, endPoint x: 416, endPoint y: 320, distance: 23.0
click at [416, 320] on textarea "Hi [PERSON_NAME], thank you for your honest feedback. I understand your frustra…" at bounding box center [426, 310] width 310 height 38
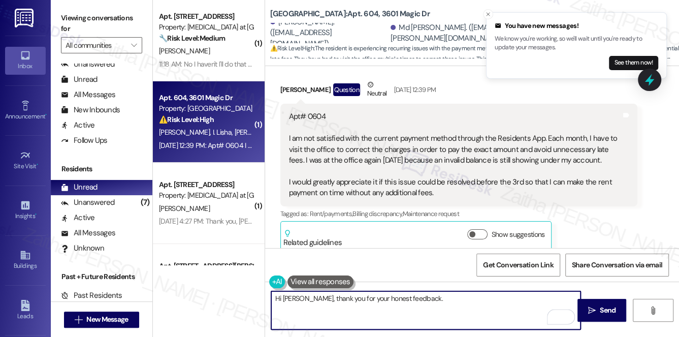
type textarea "Hi [PERSON_NAME], thank you for your honest feedback."
drag, startPoint x: 272, startPoint y: 298, endPoint x: 449, endPoint y: 298, distance: 177.8
click at [448, 300] on textarea "Hi [PERSON_NAME], thank you for your honest feedback." at bounding box center [426, 310] width 310 height 38
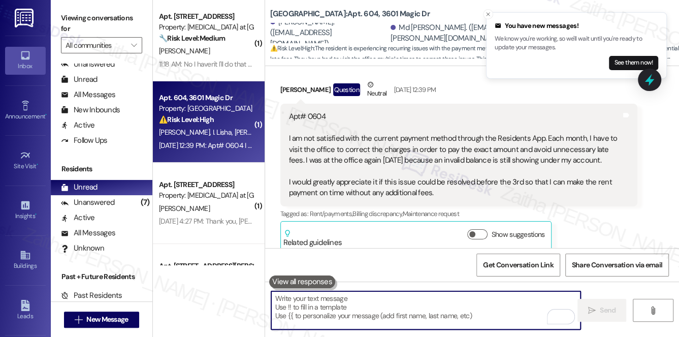
paste textarea "Hi [Name], thank you for sharing your feedback regarding the payment process. I…"
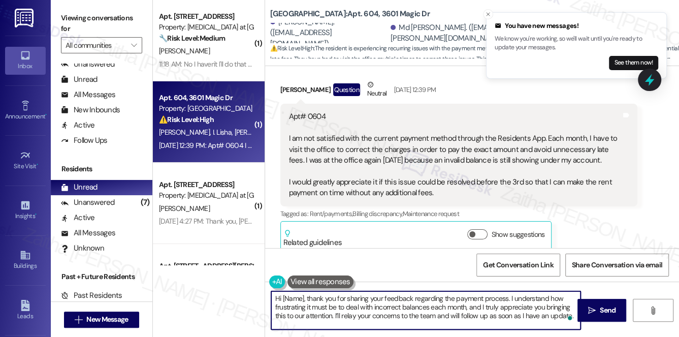
click at [291, 80] on div "Arafat Alam Question Neutral [DATE] 12:39 PM" at bounding box center [459, 91] width 358 height 25
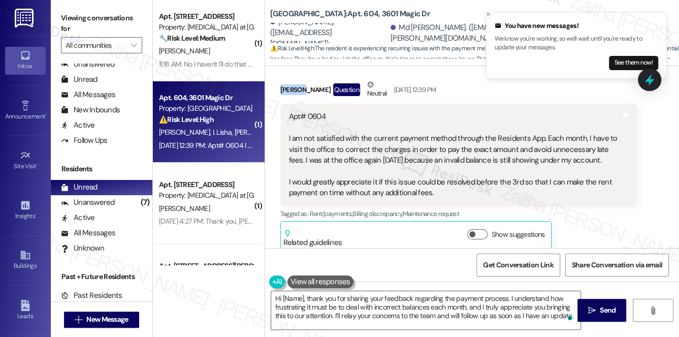
click at [291, 80] on div "Arafat Alam Question Neutral [DATE] 12:39 PM" at bounding box center [459, 91] width 358 height 25
copy div "[PERSON_NAME]"
click at [295, 298] on textarea "Hi [Name], thank you for sharing your feedback regarding the payment process. I…" at bounding box center [426, 310] width 310 height 38
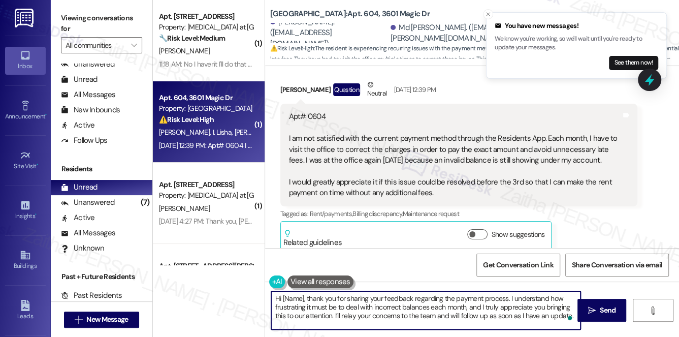
click at [296, 297] on textarea "Hi [Name], thank you for sharing your feedback regarding the payment process. I…" at bounding box center [426, 310] width 310 height 38
paste textarea "[PERSON_NAME]"
click at [300, 317] on textarea "Hi [PERSON_NAME], thank you for sharing your feedback regarding the payment pro…" at bounding box center [426, 310] width 310 height 38
click at [301, 317] on textarea "Hi [PERSON_NAME], thank you for sharing your feedback regarding the payment pro…" at bounding box center [426, 310] width 310 height 38
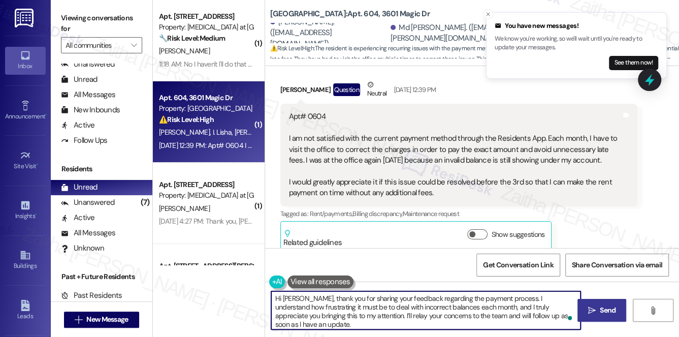
type textarea "Hi [PERSON_NAME], thank you for sharing your feedback regarding the payment pro…"
drag, startPoint x: 608, startPoint y: 307, endPoint x: 464, endPoint y: 165, distance: 202.2
click at [607, 307] on span "Send" at bounding box center [608, 310] width 16 height 11
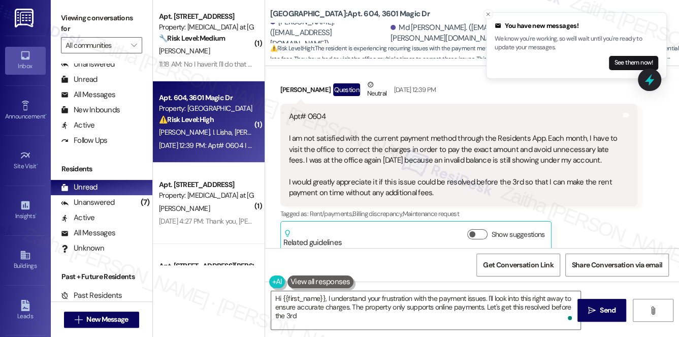
type textarea "Hi {{first_name}}, I understand your frustration with the payment issues. I'll …"
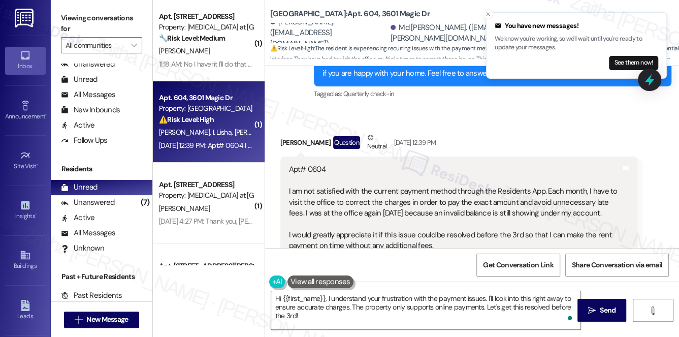
scroll to position [211, 0]
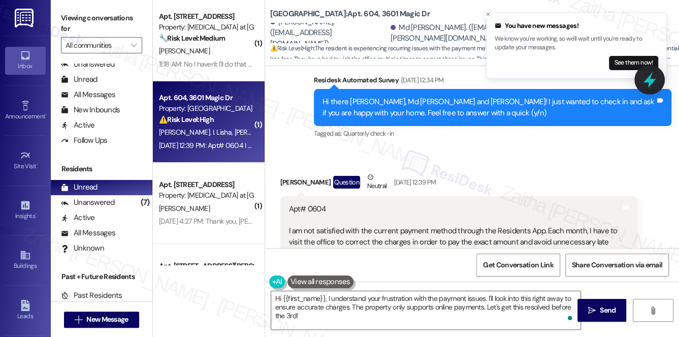
click at [653, 83] on icon at bounding box center [649, 79] width 17 height 17
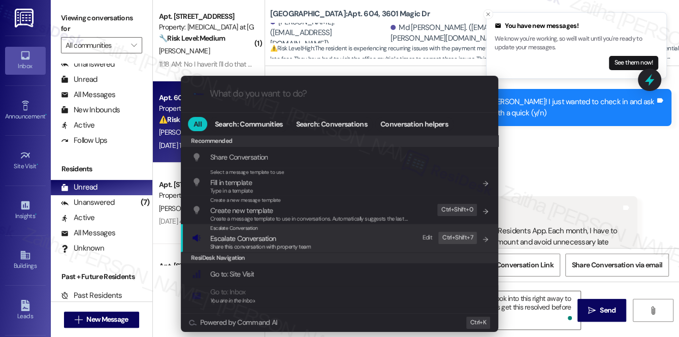
click at [249, 239] on span "Escalate Conversation" at bounding box center [243, 238] width 66 height 9
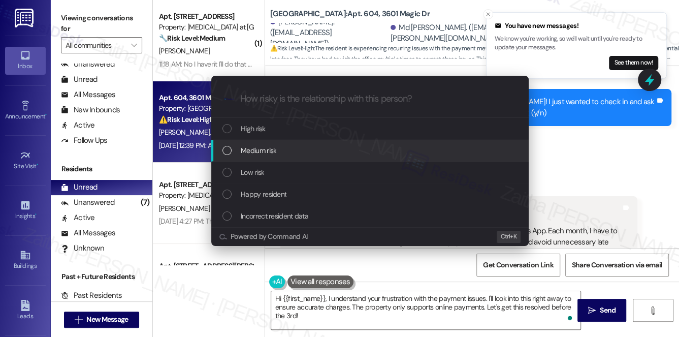
click at [272, 151] on span "Medium risk" at bounding box center [259, 150] width 36 height 11
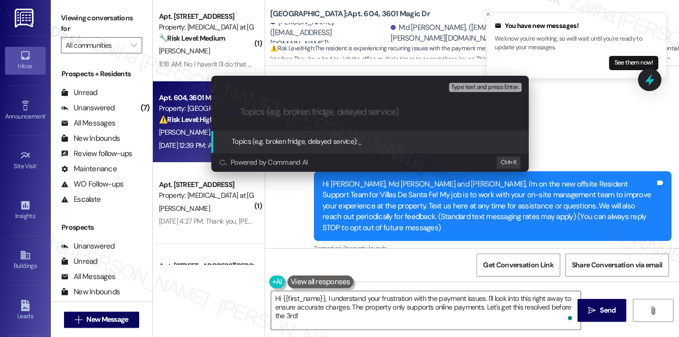
scroll to position [211, 0]
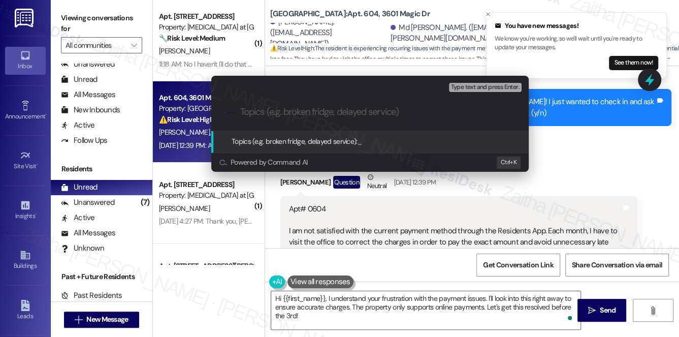
paste input "Feedback on Payment Method Issues in Residents App"
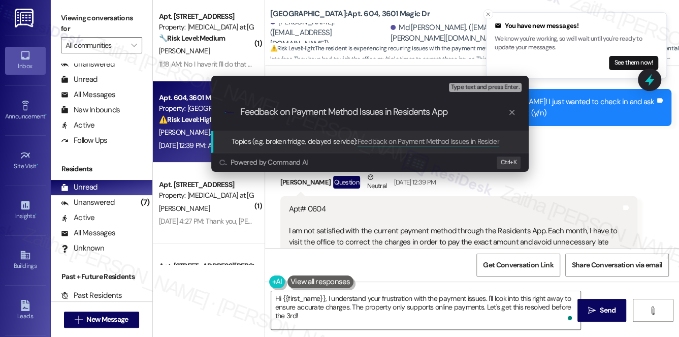
type input "Feedback on Payment Method Issues in Residents App"
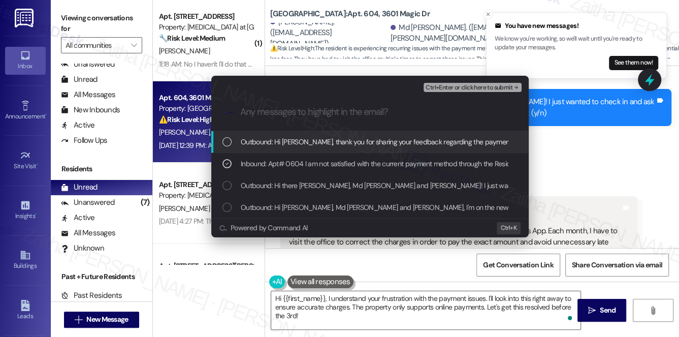
click at [454, 88] on span "Ctrl+Enter or click here to submit" at bounding box center [469, 87] width 87 height 7
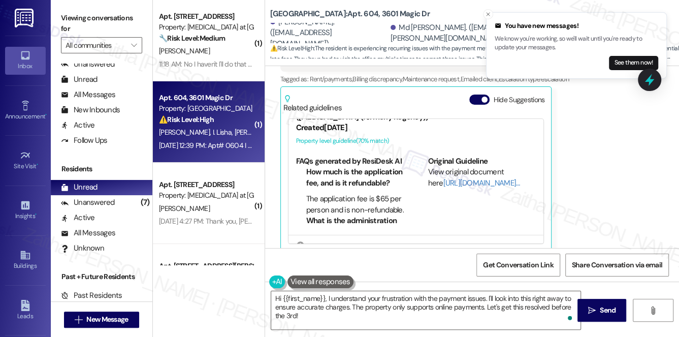
scroll to position [92, 0]
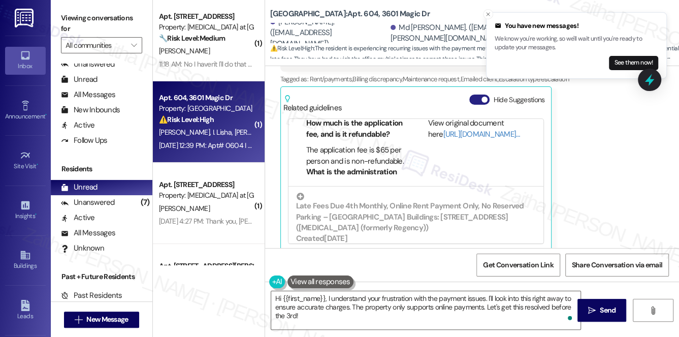
click at [474, 94] on button "Hide Suggestions" at bounding box center [479, 99] width 20 height 10
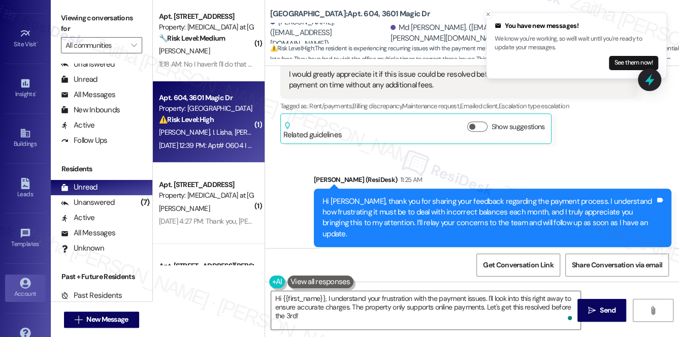
scroll to position [138, 0]
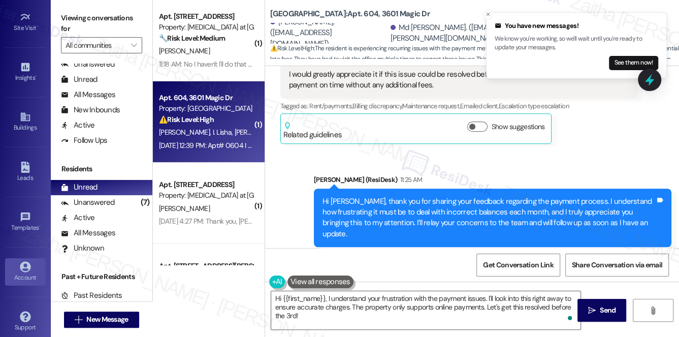
click at [24, 264] on icon at bounding box center [25, 266] width 11 height 11
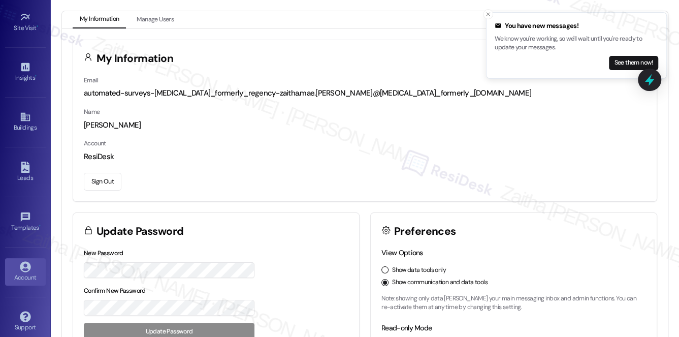
click at [111, 183] on button "Sign Out" at bounding box center [103, 182] width 38 height 18
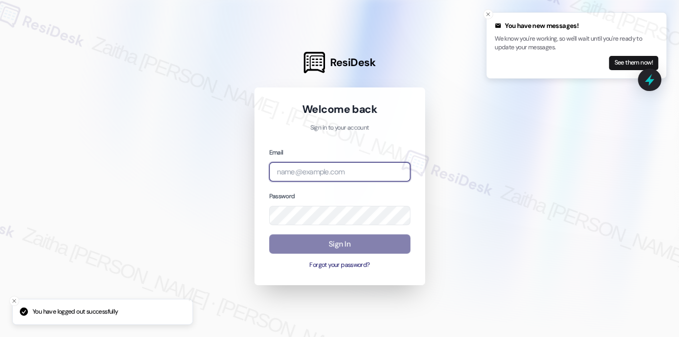
click at [307, 176] on input "email" at bounding box center [339, 172] width 141 height 20
type input "automated-surveys-orion_housing-zaitha.mae.garcia@orion_housing.com"
